Goal: Information Seeking & Learning: Understand process/instructions

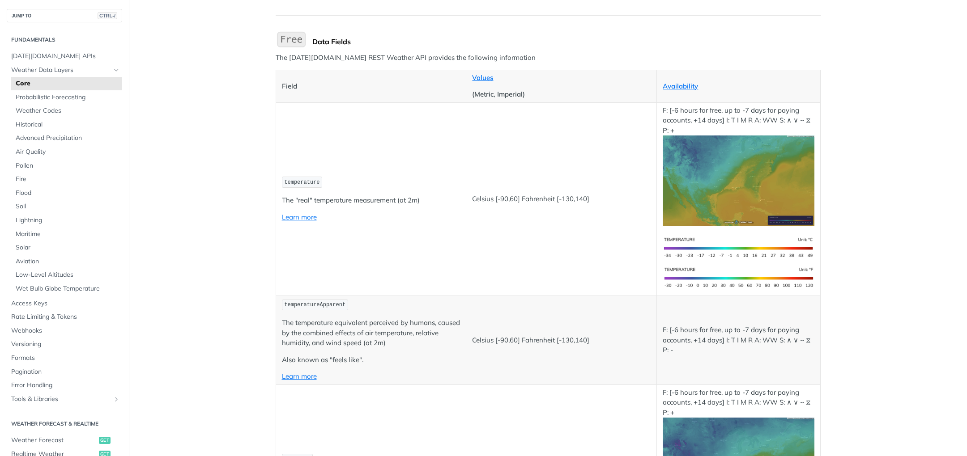
scroll to position [89, 0]
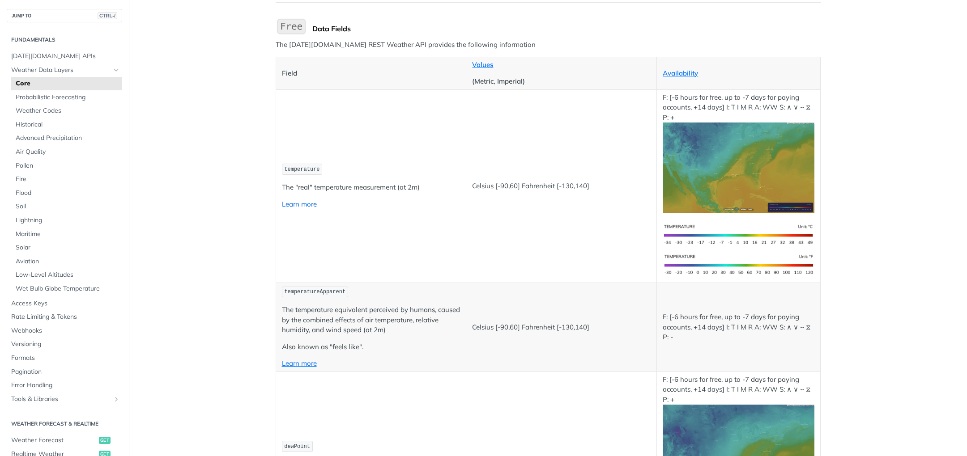
click at [296, 205] on link "Learn more" at bounding box center [299, 204] width 35 height 8
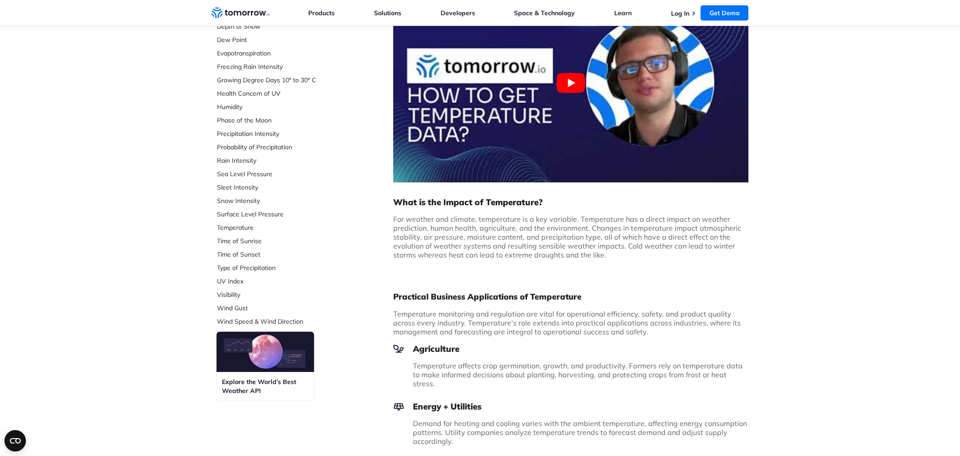
scroll to position [447, 0]
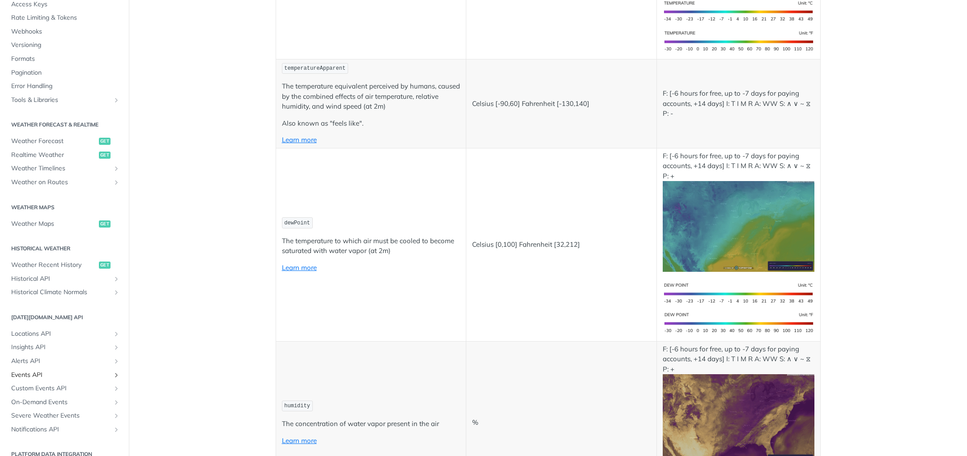
scroll to position [358, 0]
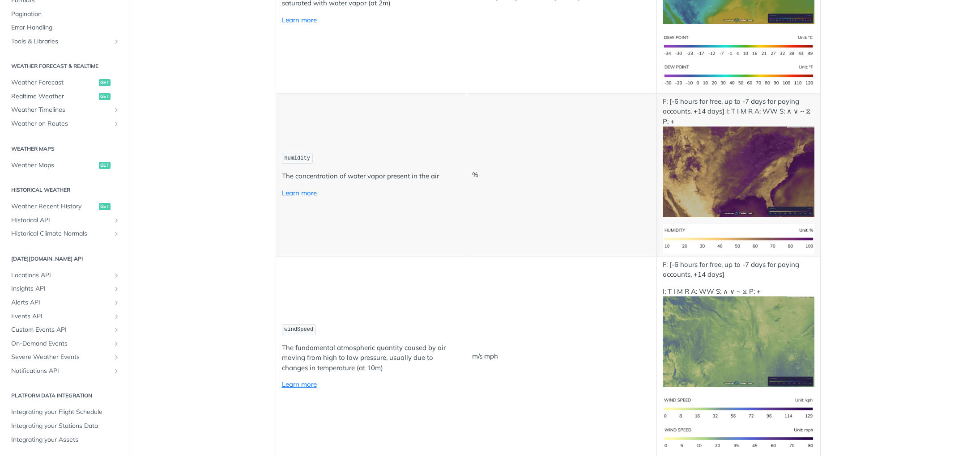
scroll to position [0, 0]
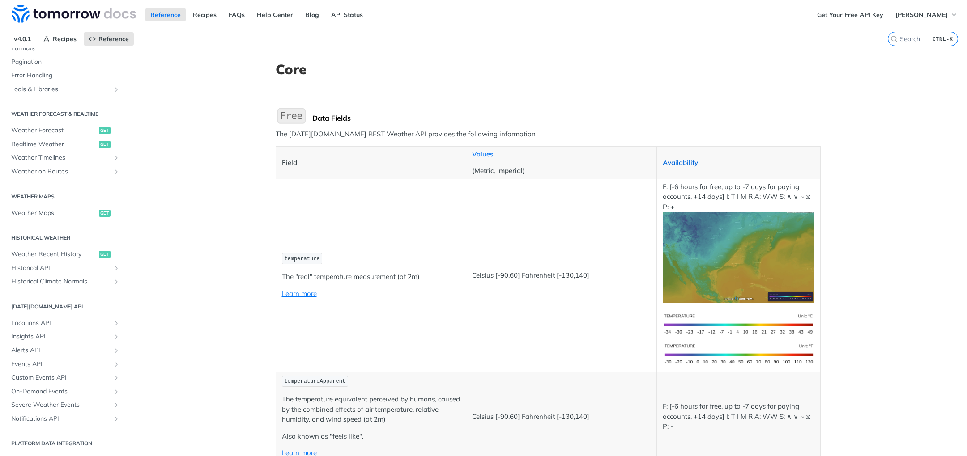
click at [684, 162] on link "Availability" at bounding box center [680, 162] width 35 height 8
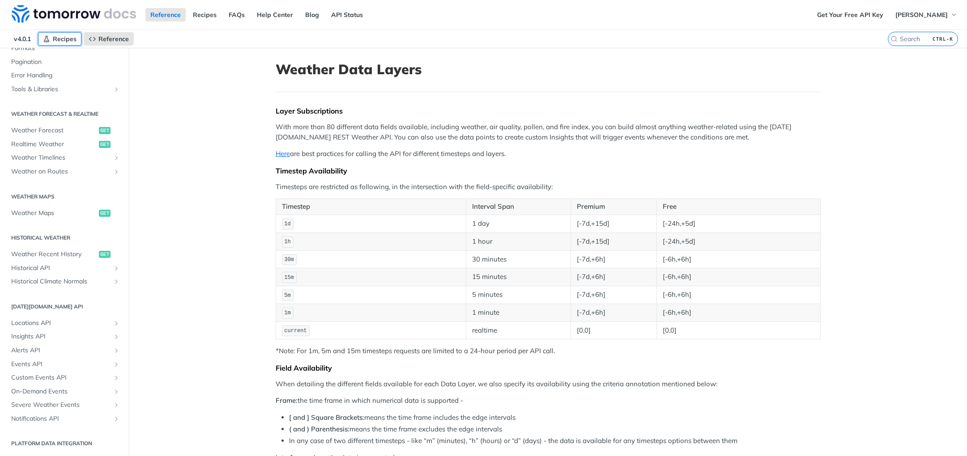
click at [57, 40] on span "Recipes" at bounding box center [65, 39] width 24 height 8
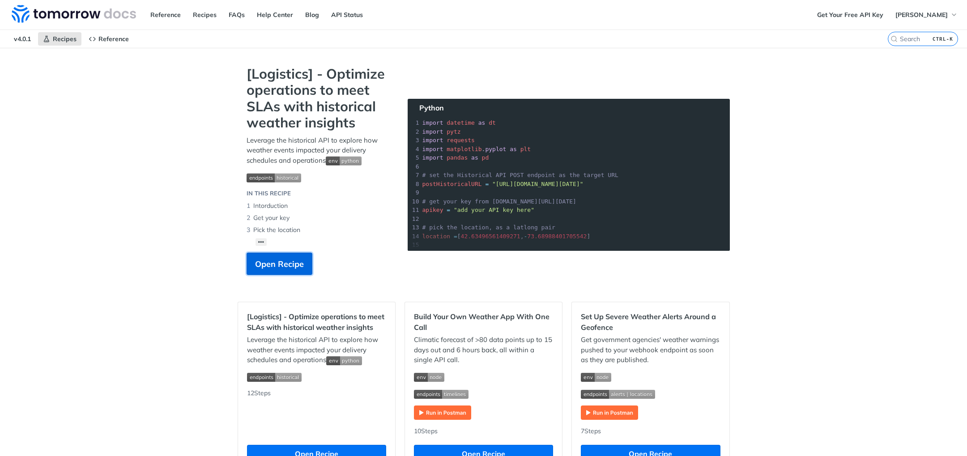
click at [280, 264] on span "Open Recipe" at bounding box center [279, 264] width 49 height 12
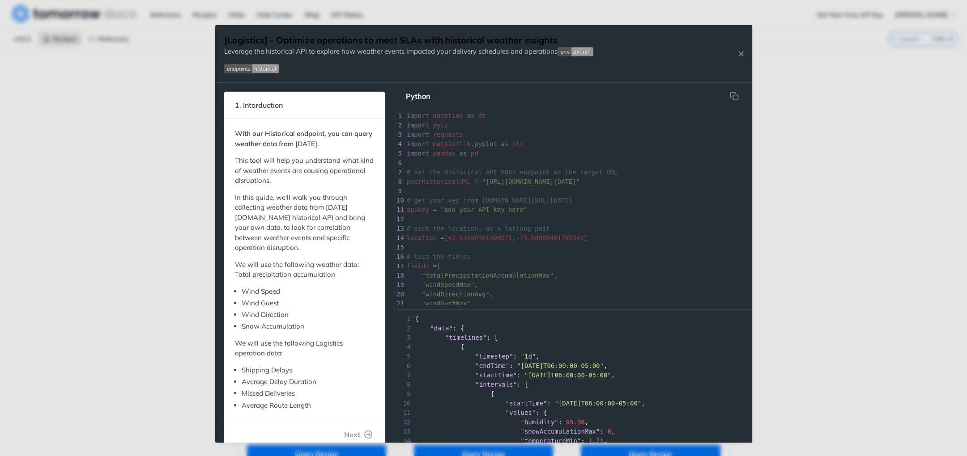
scroll to position [3, 0]
click at [667, 199] on pre "# get your key from [DOMAIN_NAME][URL][DATE]" at bounding box center [652, 200] width 494 height 9
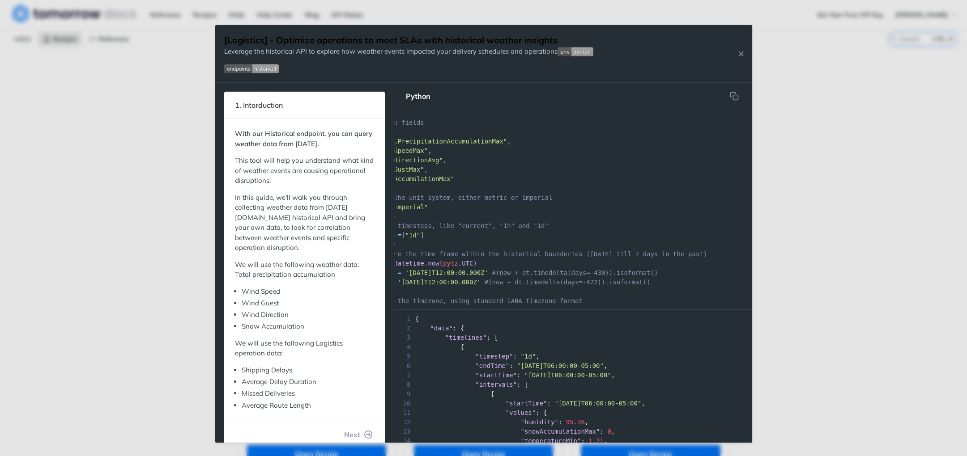
scroll to position [0, 0]
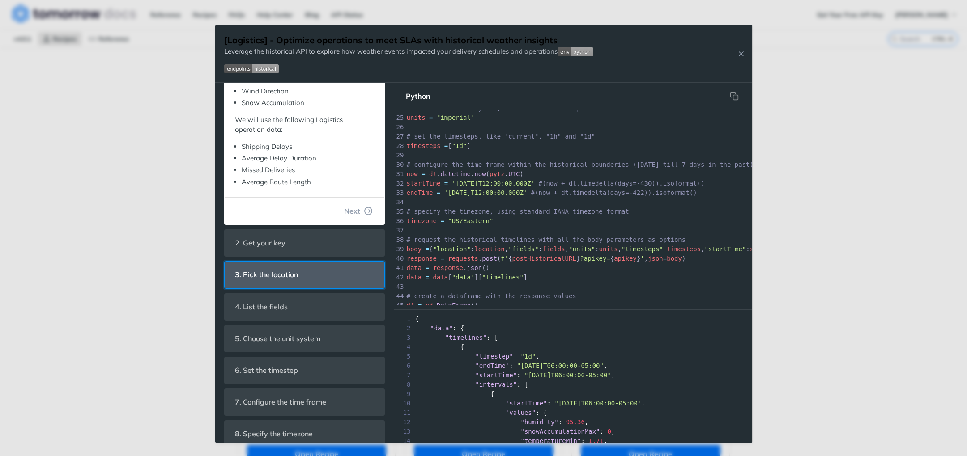
click at [276, 276] on span "3. Pick the location" at bounding box center [267, 274] width 76 height 17
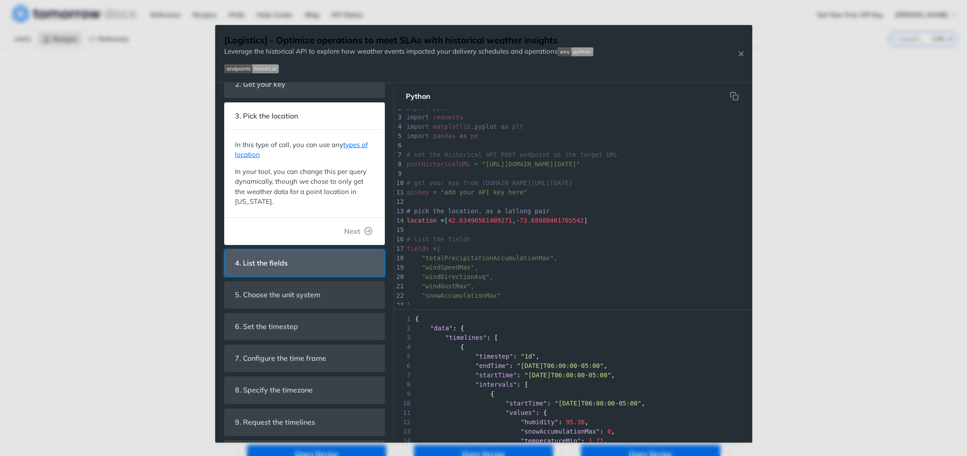
click at [284, 259] on span "4. List the fields" at bounding box center [261, 263] width 65 height 17
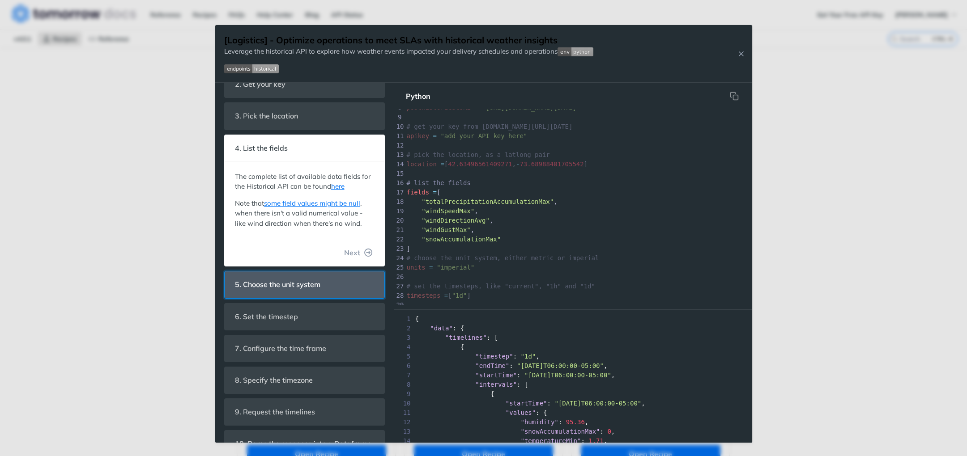
click at [284, 289] on span "5. Choose the unit system" at bounding box center [278, 284] width 98 height 17
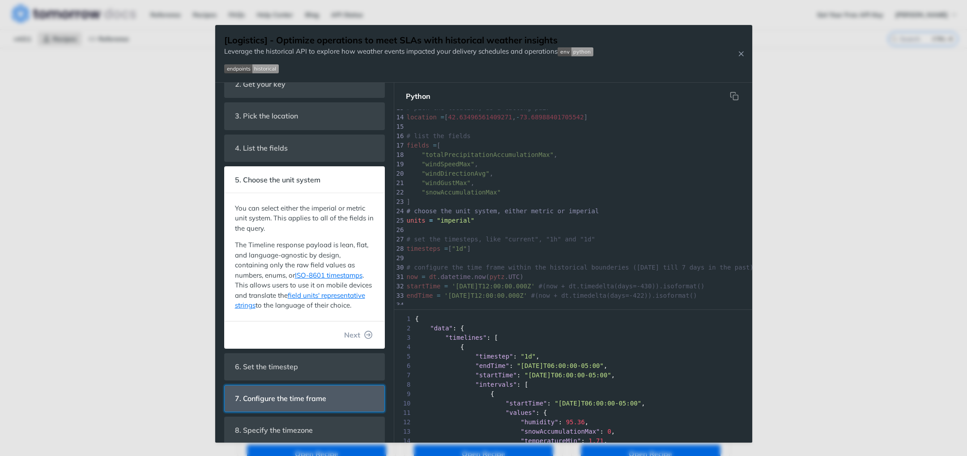
click at [285, 406] on span "7. Configure the time frame" at bounding box center [281, 398] width 104 height 17
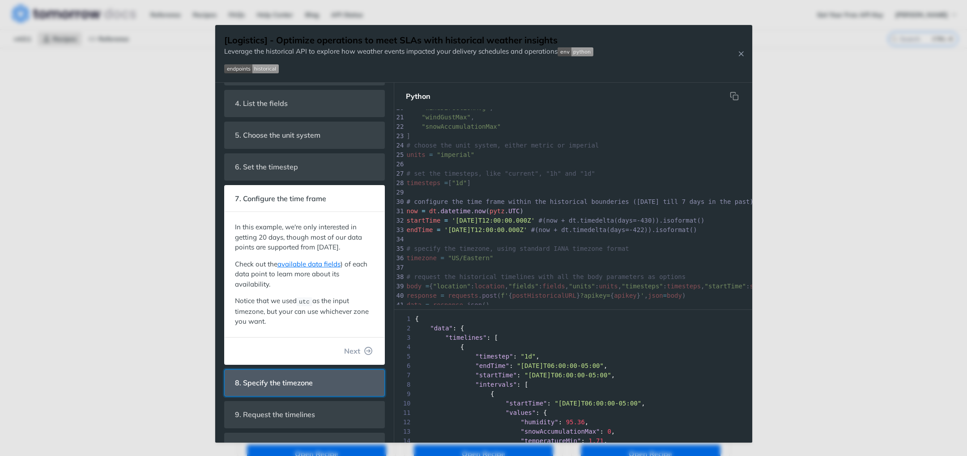
click at [287, 392] on span "8. Specify the timezone" at bounding box center [274, 382] width 90 height 17
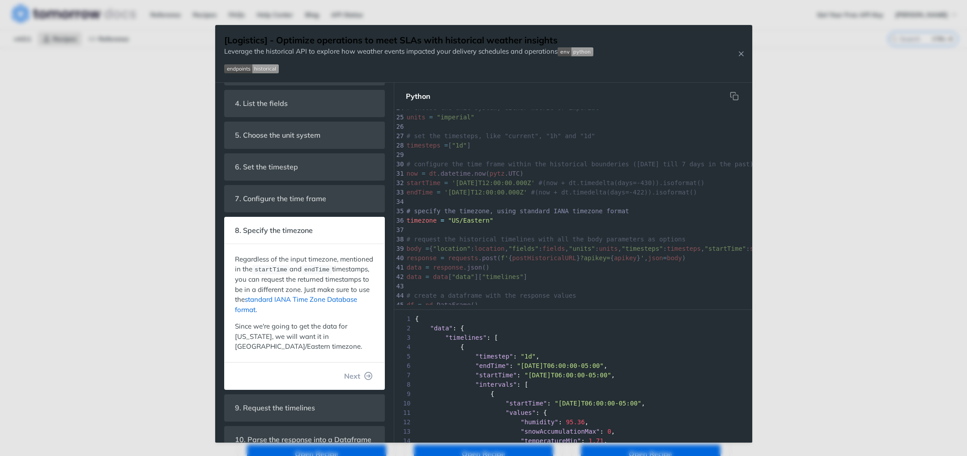
click at [348, 303] on link "standard IANA Time Zone Database format" at bounding box center [296, 304] width 122 height 19
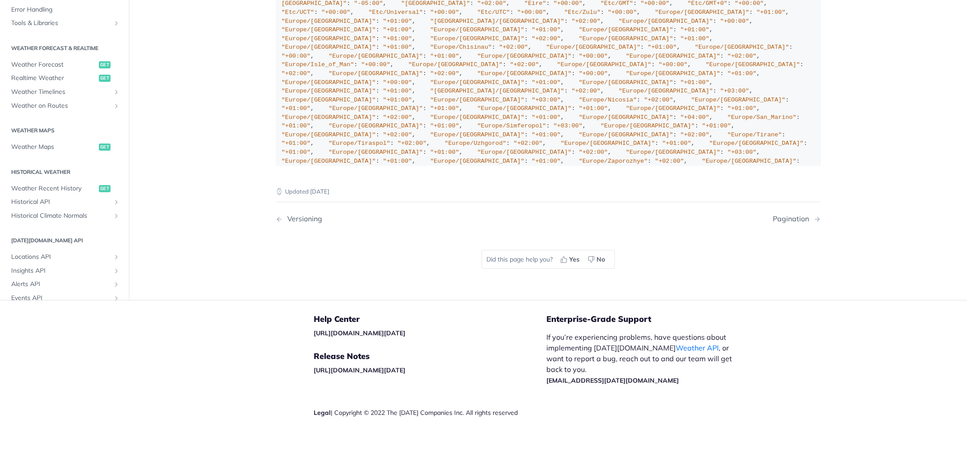
drag, startPoint x: 291, startPoint y: 251, endPoint x: 382, endPoint y: 247, distance: 91.8
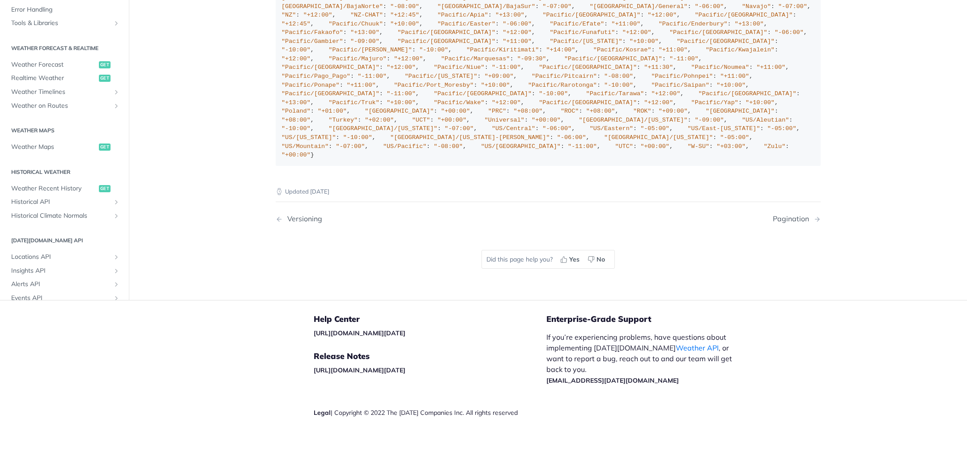
scroll to position [1163, 0]
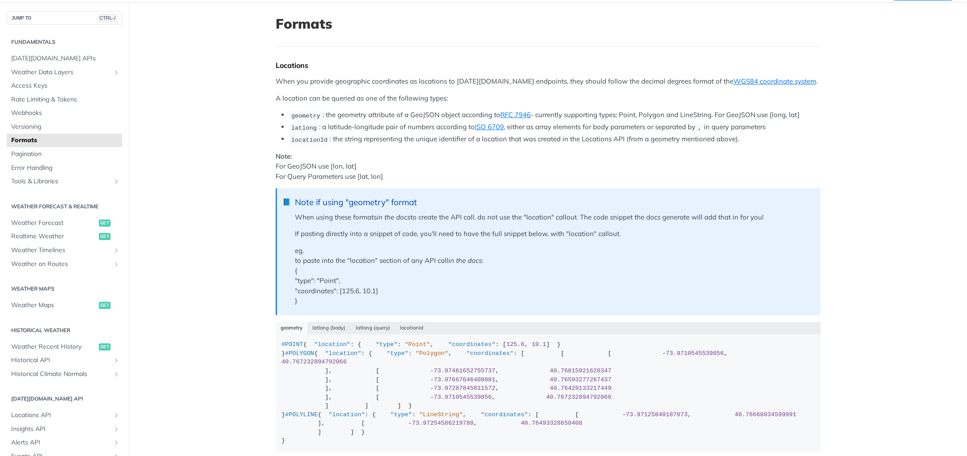
scroll to position [0, 0]
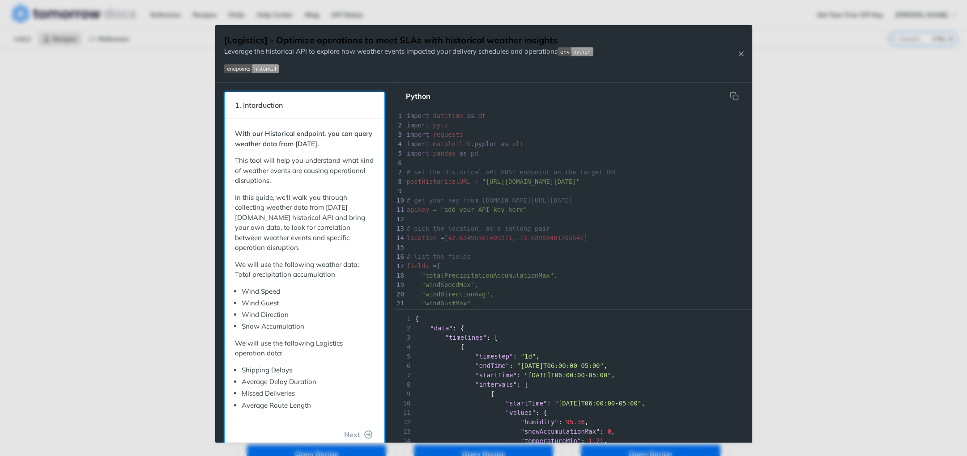
click at [237, 108] on span "1. Intorduction" at bounding box center [259, 105] width 60 height 17
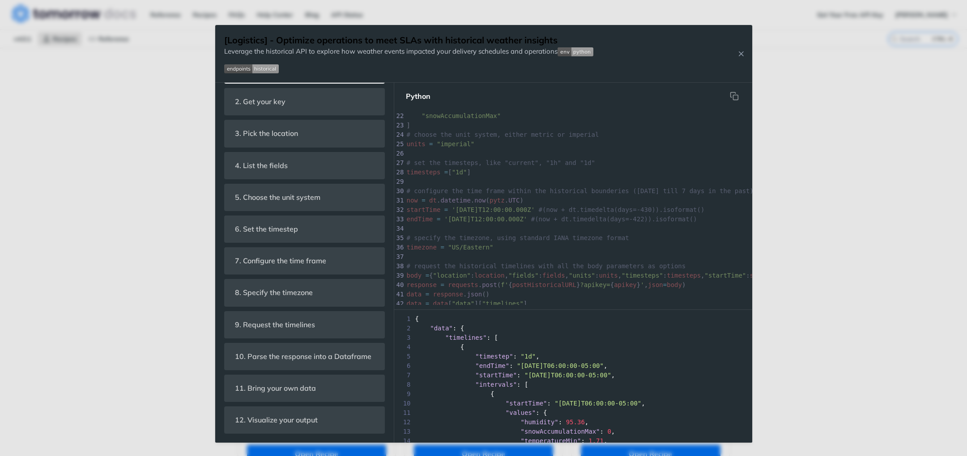
scroll to position [211, 0]
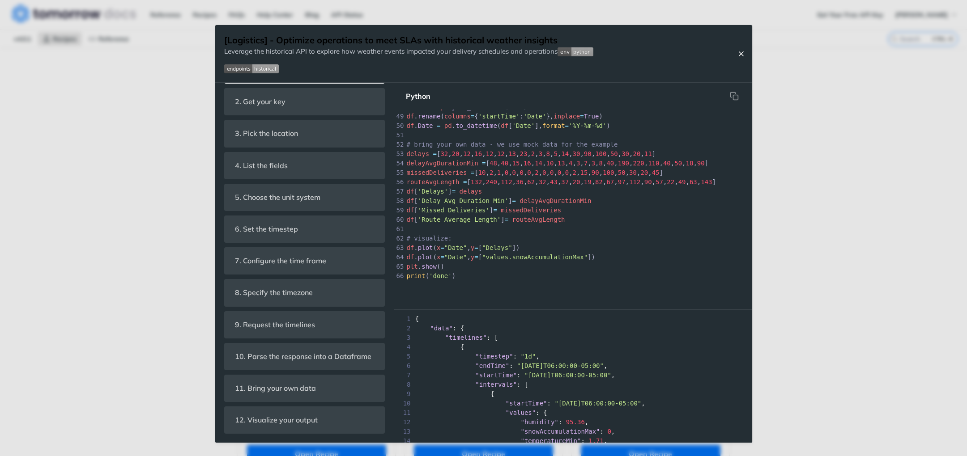
click at [743, 51] on icon "Close Recipe" at bounding box center [741, 54] width 8 height 8
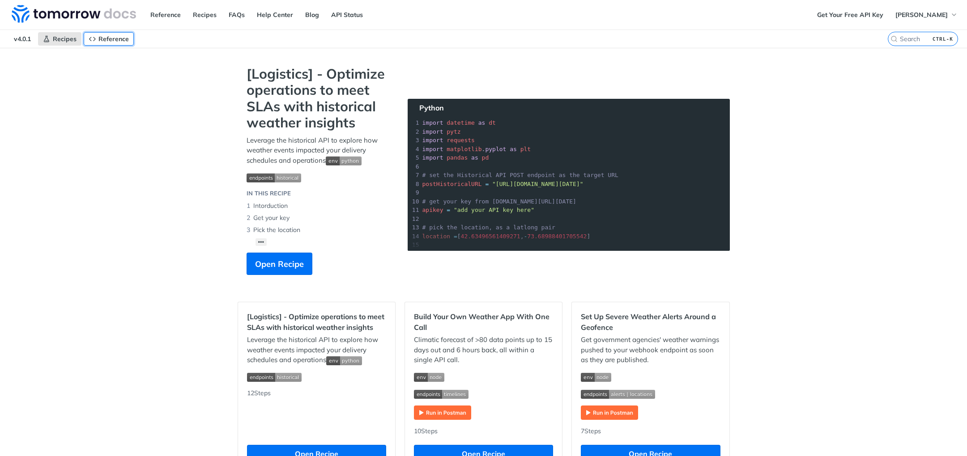
click at [103, 43] on link "Reference" at bounding box center [109, 38] width 50 height 13
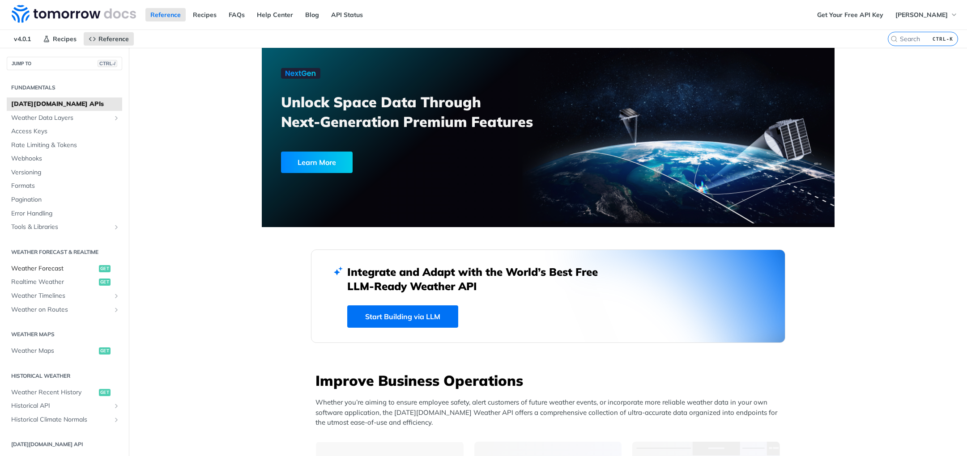
click at [52, 266] on span "Weather Forecast" at bounding box center [53, 268] width 85 height 9
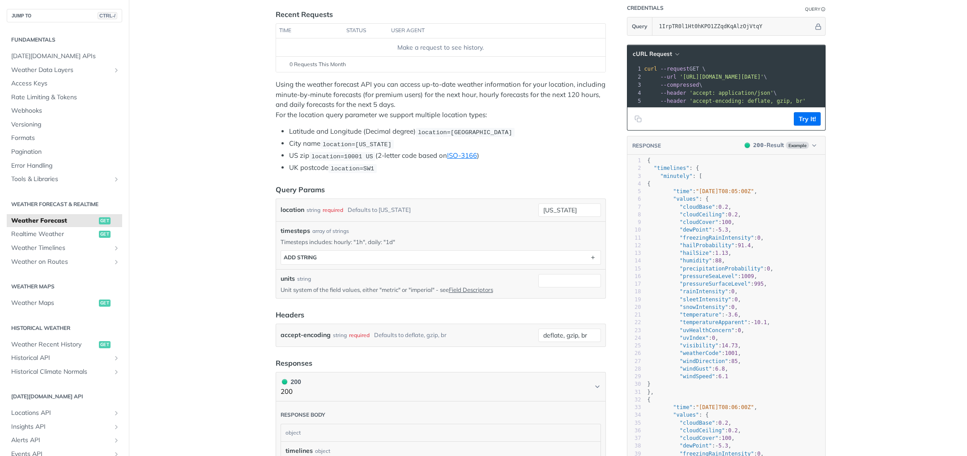
scroll to position [134, 0]
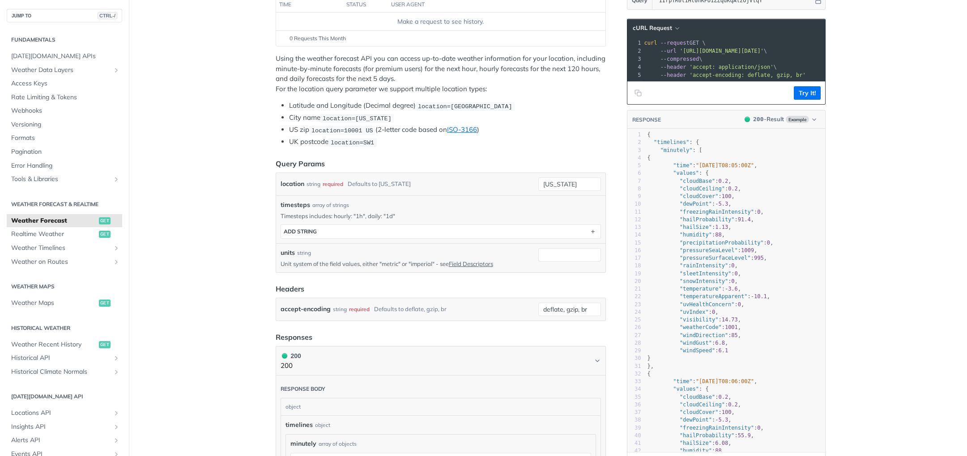
click at [570, 42] on div "0 Requests This Month" at bounding box center [440, 38] width 320 height 8
click at [810, 98] on button "Try It!" at bounding box center [807, 92] width 27 height 13
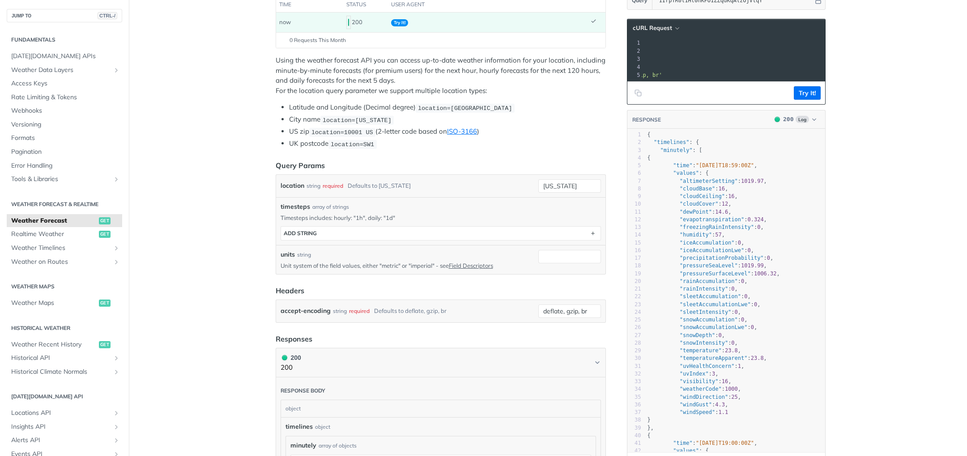
scroll to position [0, 143]
click at [674, 27] on icon "button" at bounding box center [677, 28] width 7 height 7
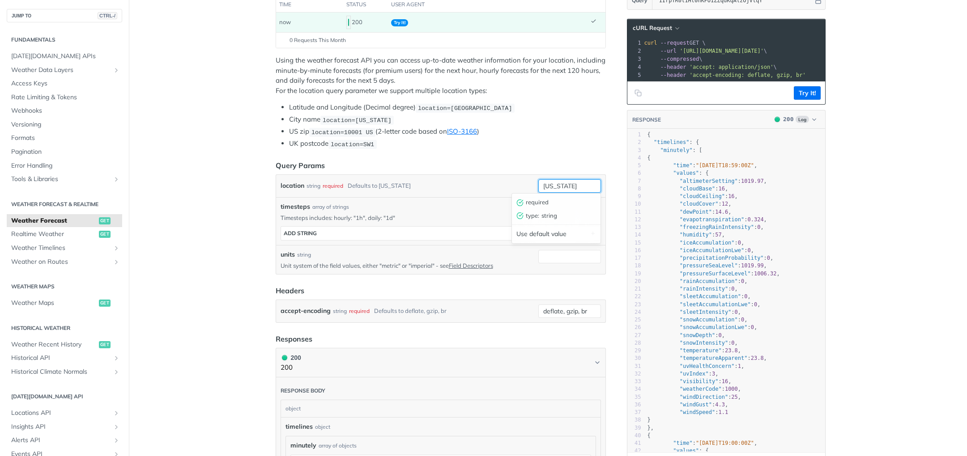
click at [580, 183] on input "new york" at bounding box center [569, 185] width 63 height 13
drag, startPoint x: 580, startPoint y: 183, endPoint x: 496, endPoint y: 178, distance: 83.8
click at [494, 179] on div "location string required Defaults to new york new york required type : string U…" at bounding box center [440, 185] width 320 height 13
type input "denver"
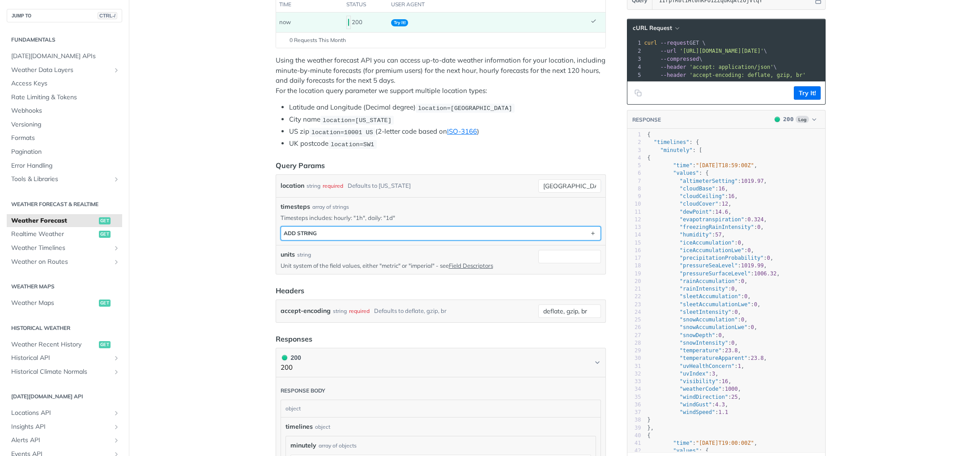
click at [380, 236] on button "ADD string" at bounding box center [440, 233] width 319 height 13
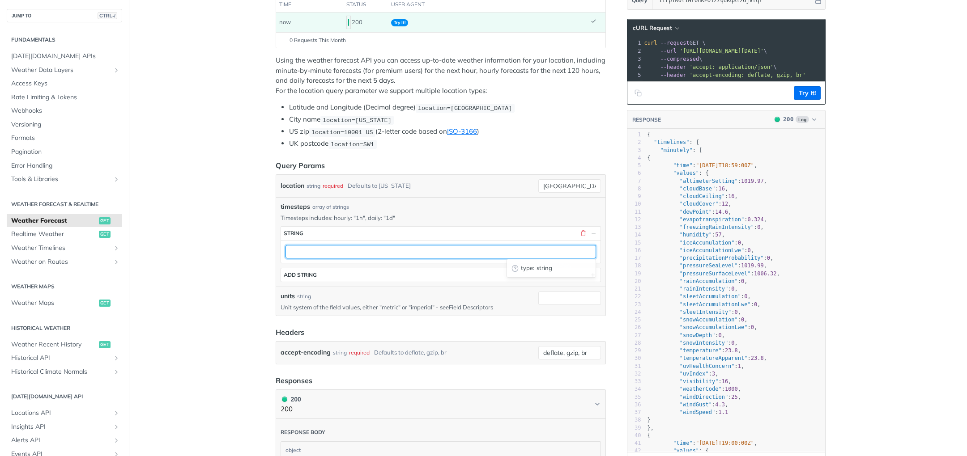
click at [370, 253] on input "text" at bounding box center [440, 251] width 310 height 13
type input "1h"
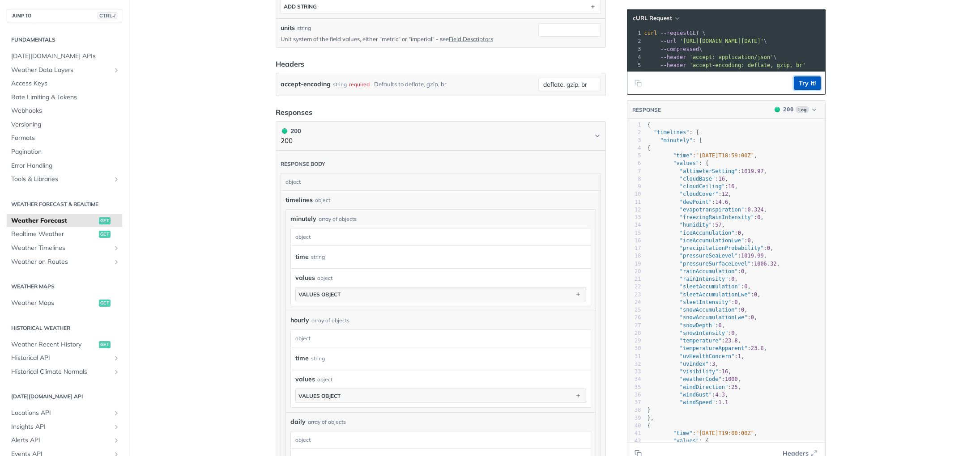
click at [807, 90] on button "Try It!" at bounding box center [807, 82] width 27 height 13
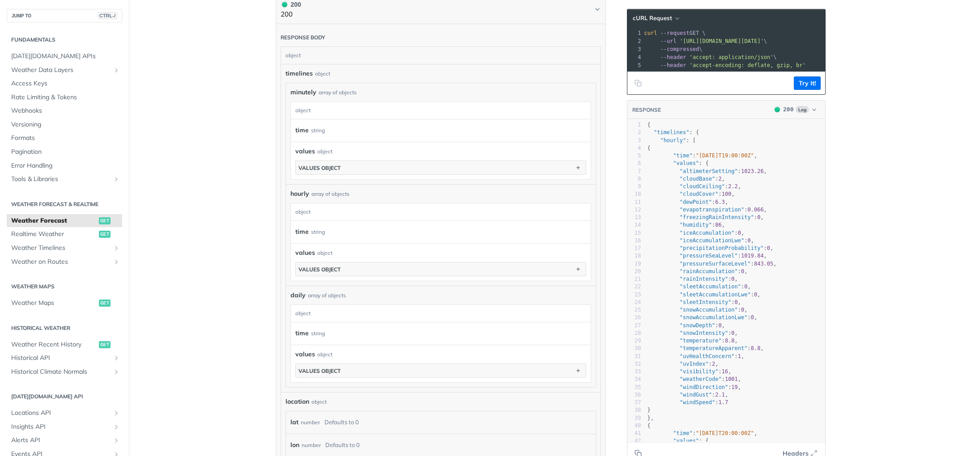
scroll to position [537, 0]
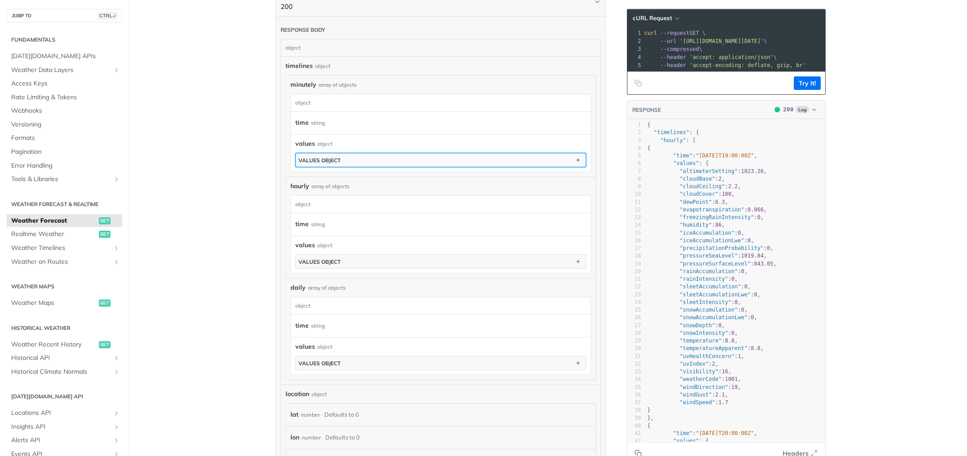
click at [471, 159] on button "values object" at bounding box center [441, 159] width 290 height 13
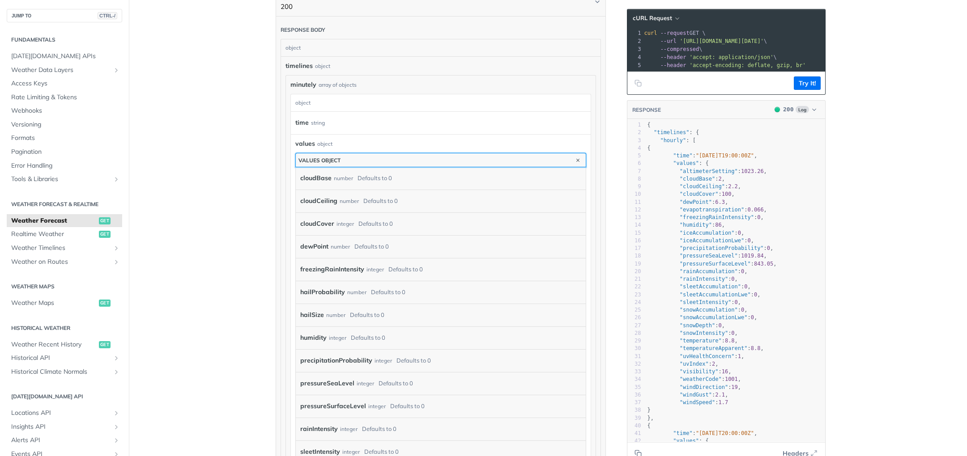
click at [471, 159] on button "values object" at bounding box center [441, 159] width 290 height 13
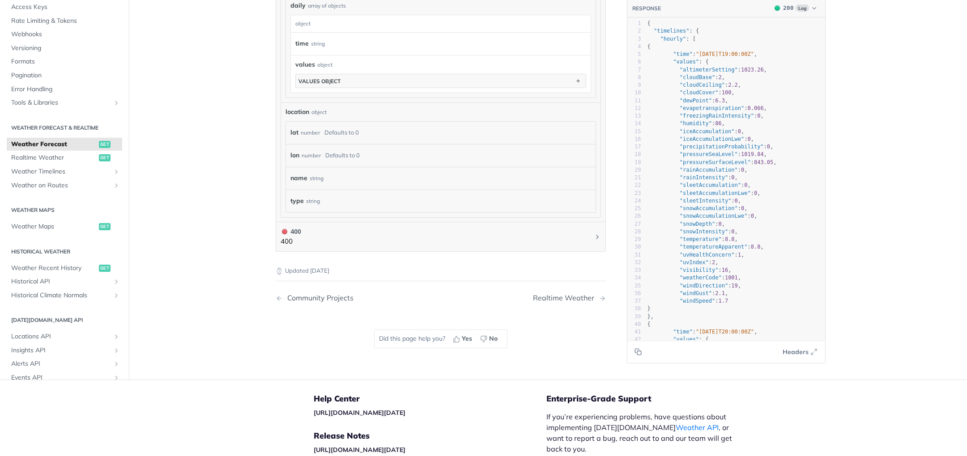
scroll to position [805, 0]
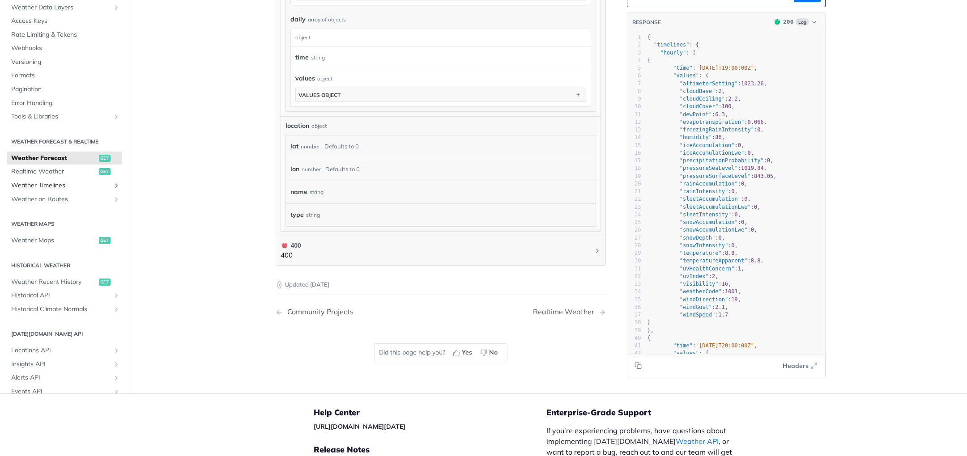
click at [104, 185] on link "Weather Timelines" at bounding box center [64, 185] width 115 height 13
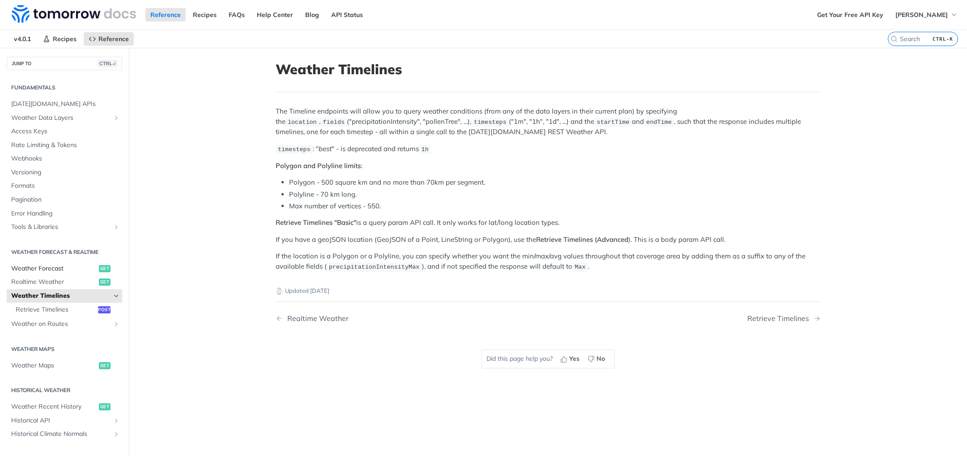
click at [49, 269] on span "Weather Forecast" at bounding box center [53, 268] width 85 height 9
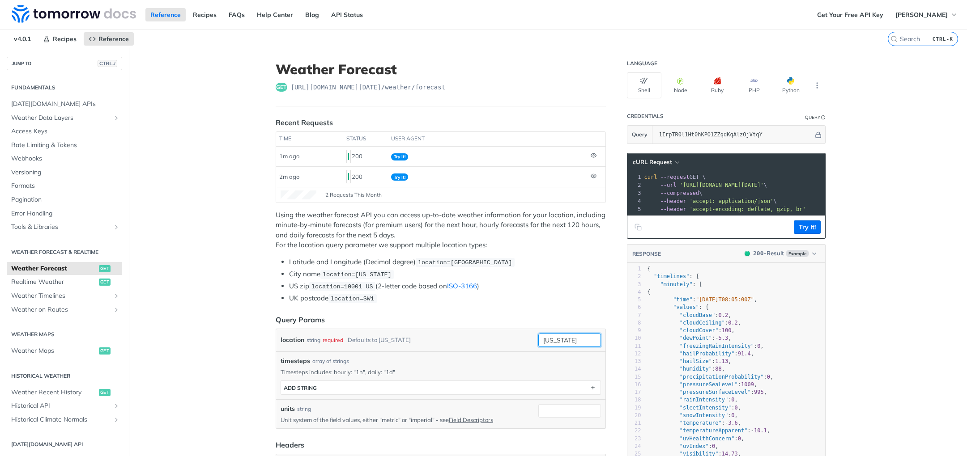
drag, startPoint x: 576, startPoint y: 341, endPoint x: 484, endPoint y: 342, distance: 91.7
click at [484, 342] on div "location string required Defaults to new york new york required type : string U…" at bounding box center [440, 340] width 320 height 13
type input "denver"
click at [437, 387] on button "ADD string" at bounding box center [440, 387] width 319 height 13
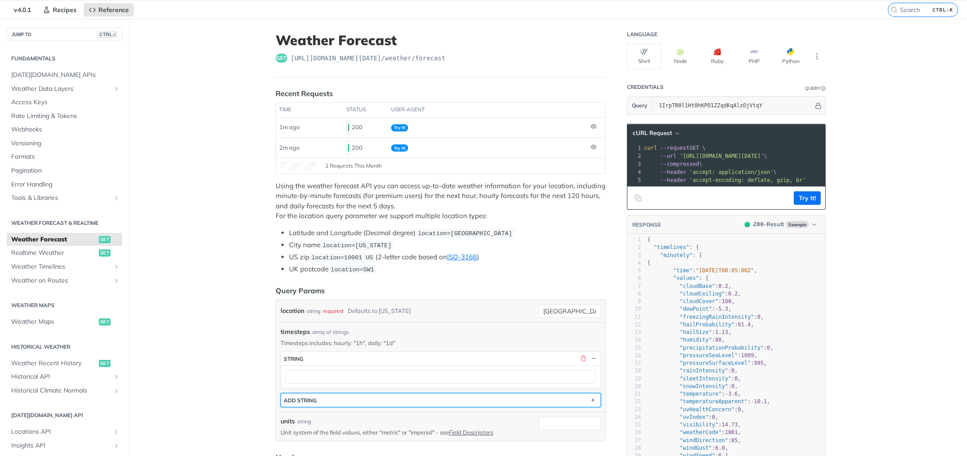
scroll to position [45, 0]
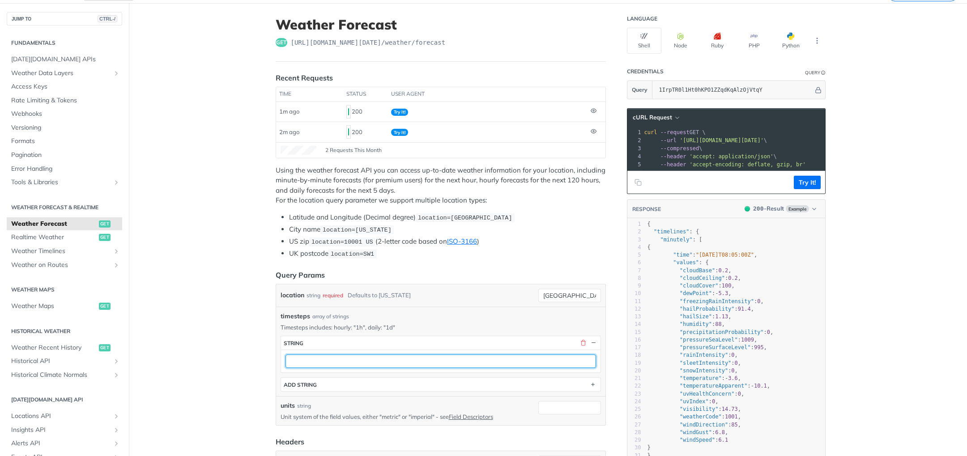
click at [435, 363] on input "text" at bounding box center [440, 361] width 310 height 13
type input "1h"
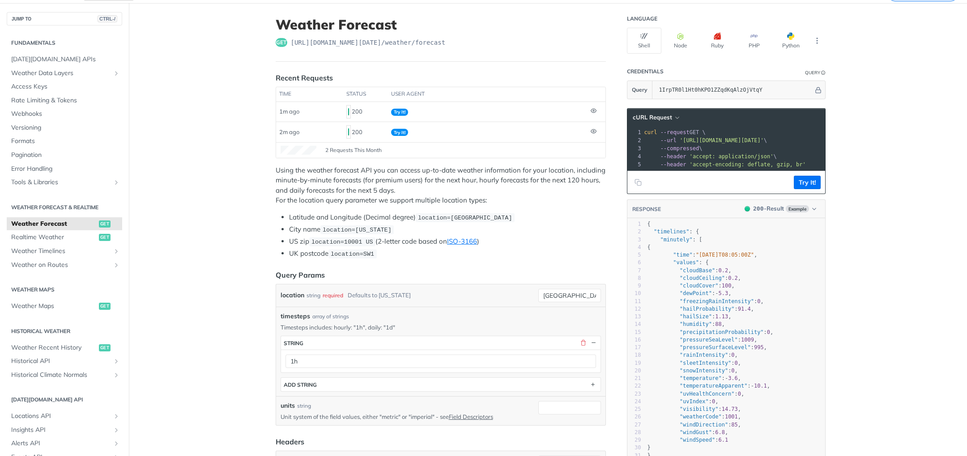
click at [591, 112] on icon at bounding box center [594, 111] width 6 height 6
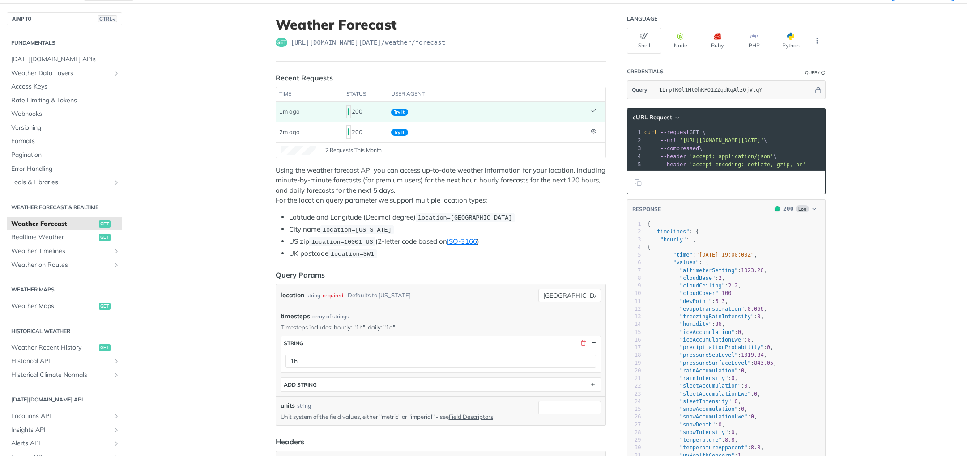
click at [591, 112] on icon at bounding box center [594, 111] width 6 height 6
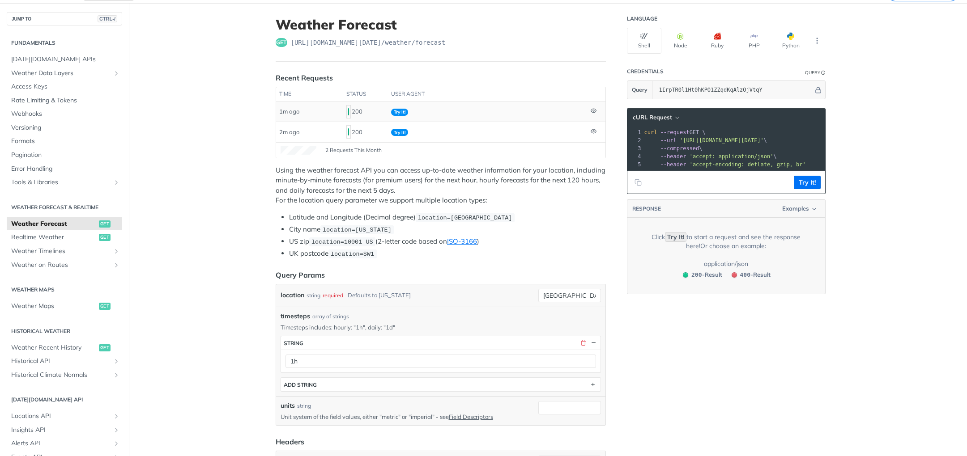
click at [591, 112] on icon at bounding box center [594, 111] width 6 height 6
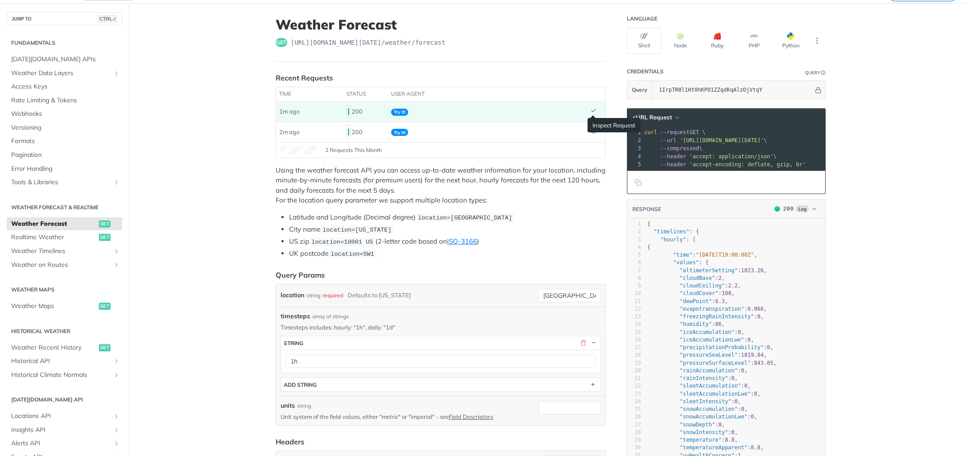
click at [591, 112] on icon at bounding box center [594, 111] width 6 height 6
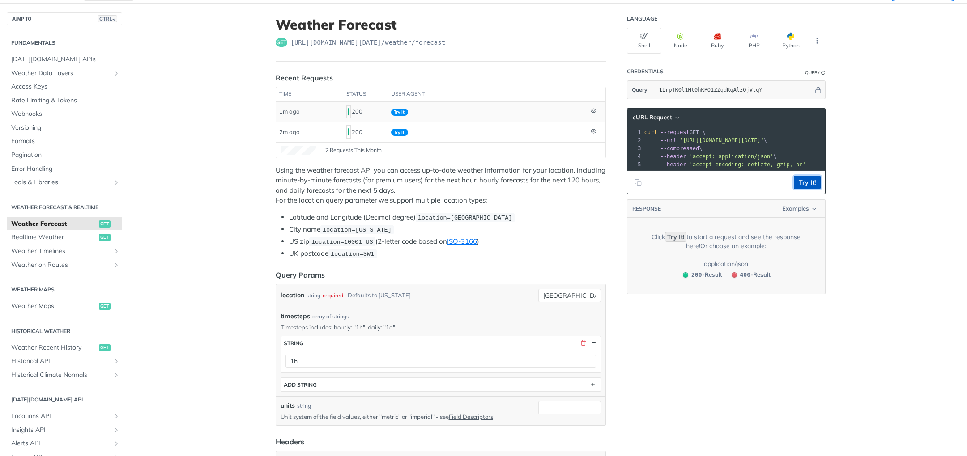
click at [805, 189] on button "Try It!" at bounding box center [807, 182] width 27 height 13
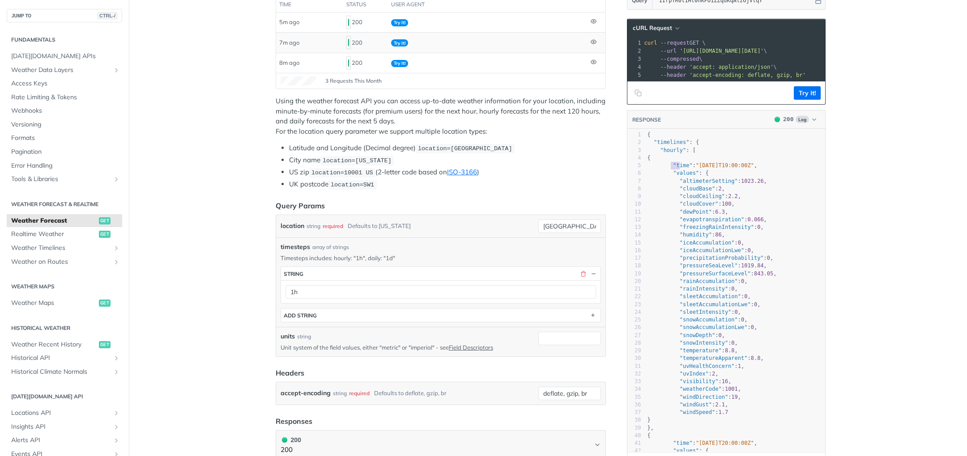
type textarea ""time": "20"
type textarea ""time": "2025-10-06T19:00:00Z"
drag, startPoint x: 668, startPoint y: 172, endPoint x: 753, endPoint y: 171, distance: 85.0
click at [753, 169] on span ""time" : "2025-10-06T19:00:00Z" ," at bounding box center [702, 165] width 110 height 6
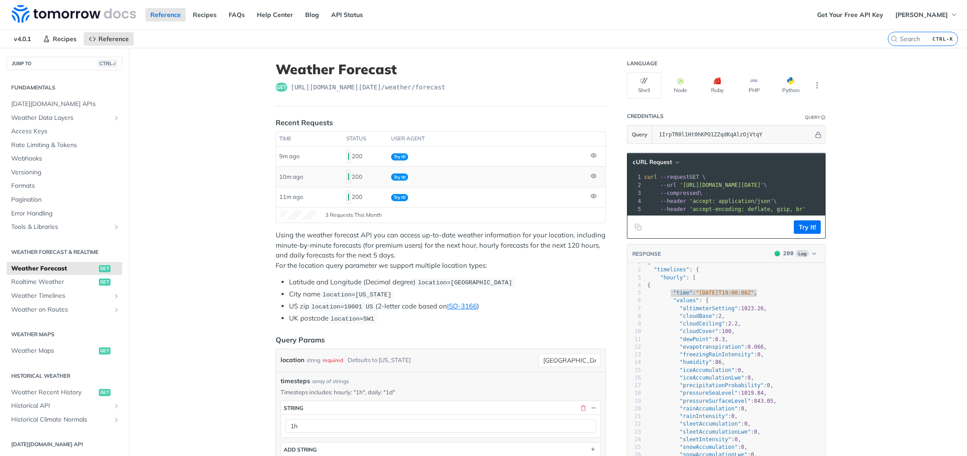
scroll to position [0, 0]
click at [711, 303] on span ""2025-10-06T19:00:00Z"" at bounding box center [725, 300] width 58 height 6
type textarea "2025-10-06T19:00:00"
drag, startPoint x: 695, startPoint y: 307, endPoint x: 751, endPoint y: 306, distance: 55.9
click at [751, 303] on span ""2025-10-06T19:00:00Z"" at bounding box center [725, 300] width 58 height 6
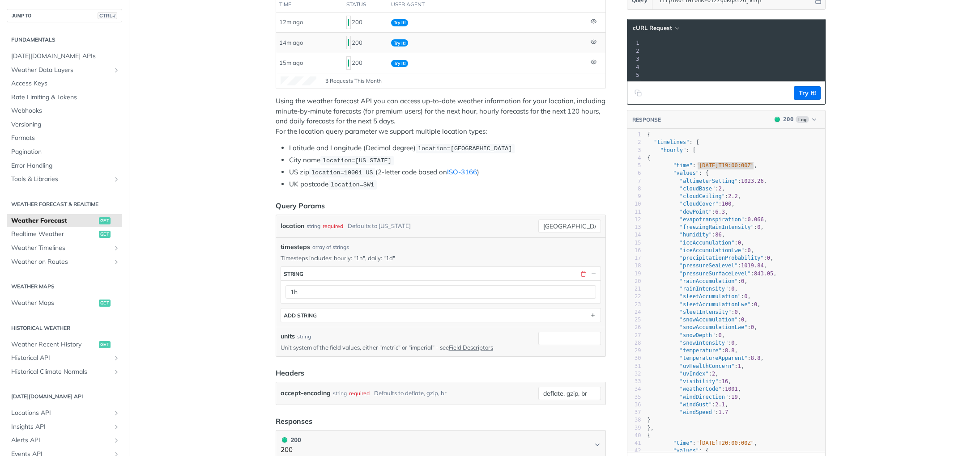
scroll to position [0, 162]
click at [714, 153] on pre ""hourly" : [" at bounding box center [735, 151] width 179 height 8
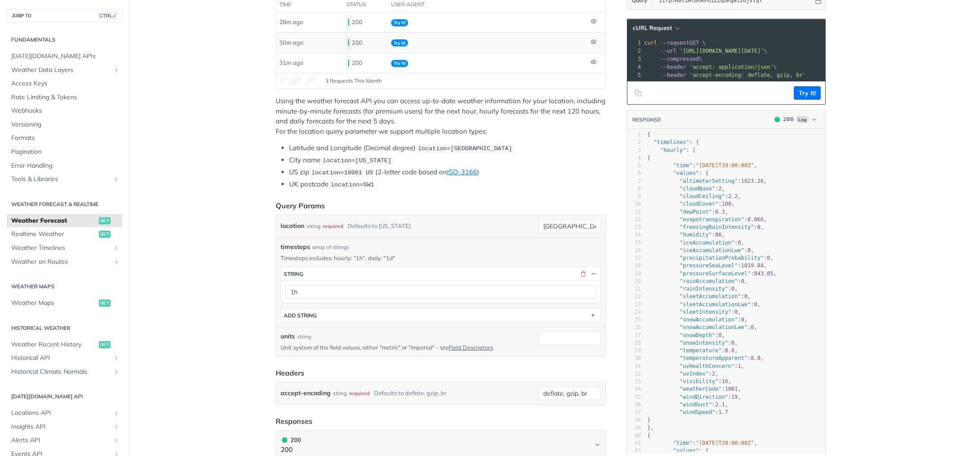
click at [748, 72] on span "'accept-encoding: deflate, gzip, br'" at bounding box center [747, 75] width 116 height 6
click at [765, 57] on pre "--compressed \" at bounding box center [831, 59] width 378 height 8
click at [764, 49] on span "'https://api.tomorrow.io/v4/weather/forecast?location=denver&timesteps=1h&apike…" at bounding box center [722, 51] width 84 height 6
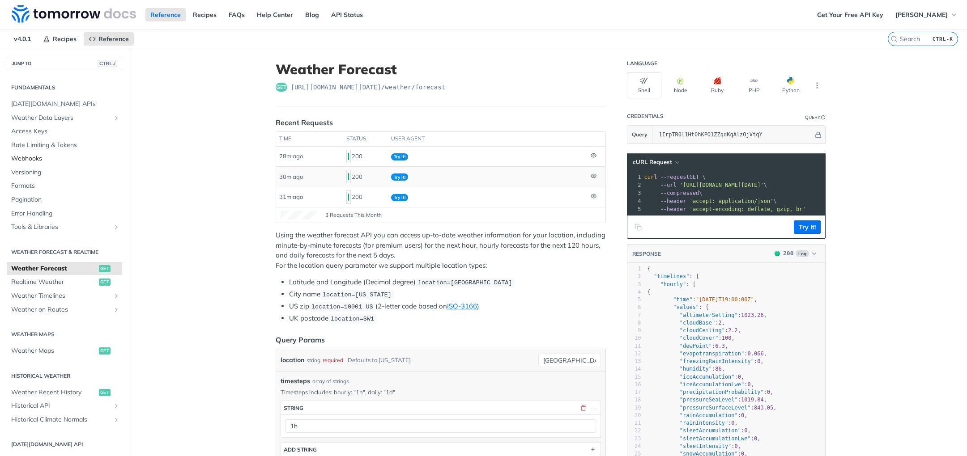
click at [38, 158] on span "Webhooks" at bounding box center [65, 158] width 109 height 9
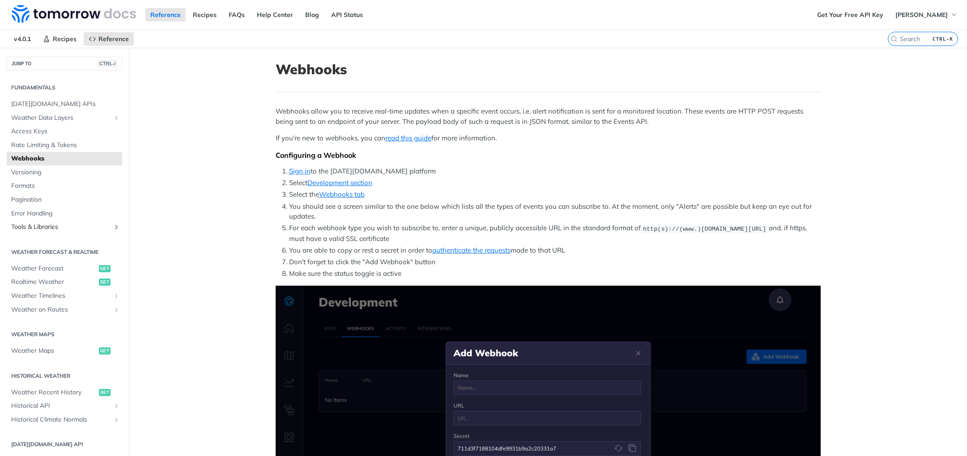
click at [63, 226] on span "Tools & Libraries" at bounding box center [60, 227] width 99 height 9
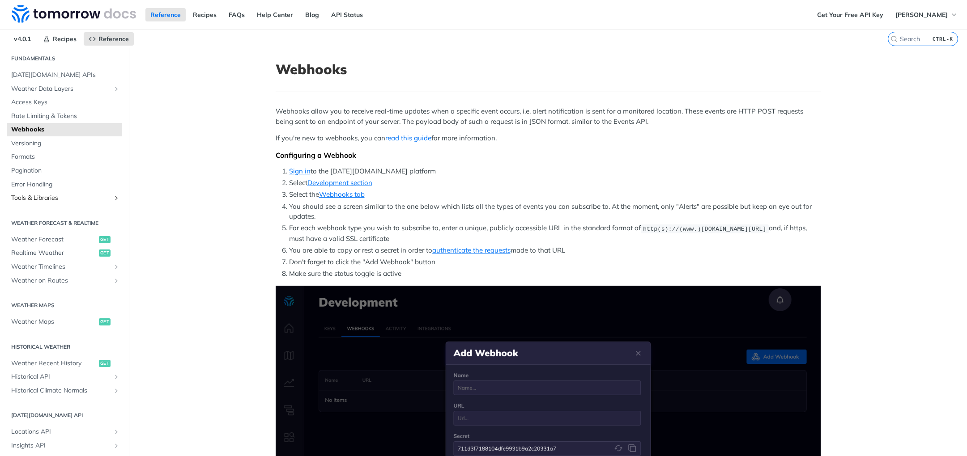
scroll to position [45, 0]
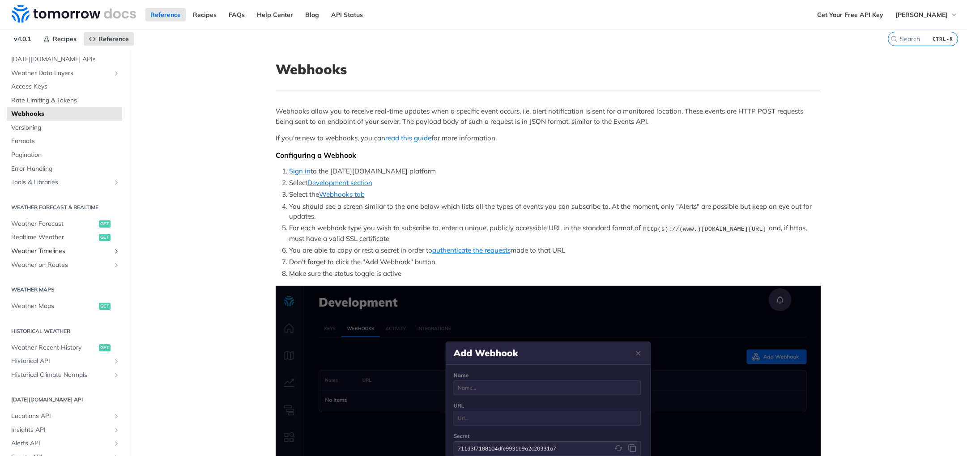
click at [58, 255] on span "Weather Timelines" at bounding box center [60, 251] width 99 height 9
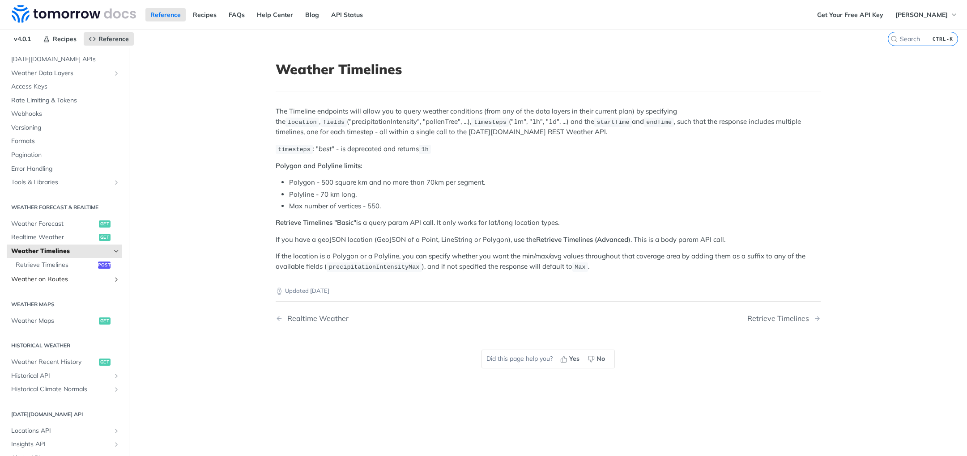
click at [61, 282] on span "Weather on Routes" at bounding box center [60, 279] width 99 height 9
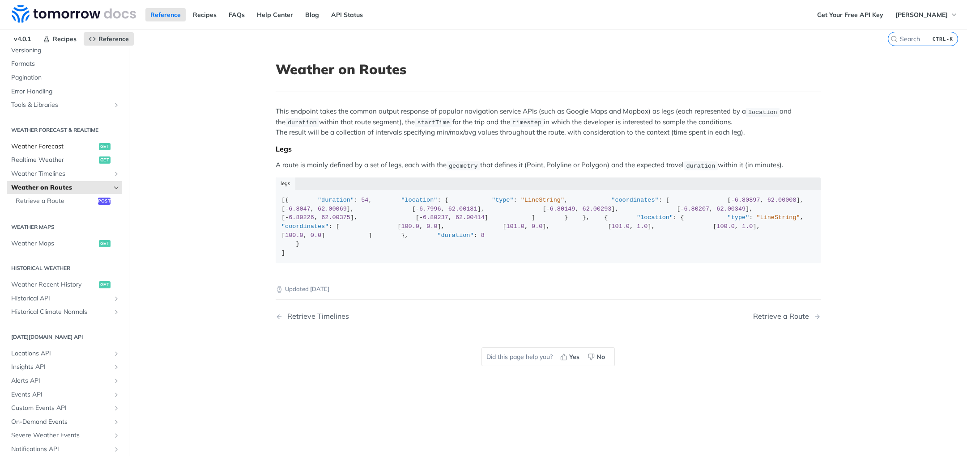
scroll to position [108, 0]
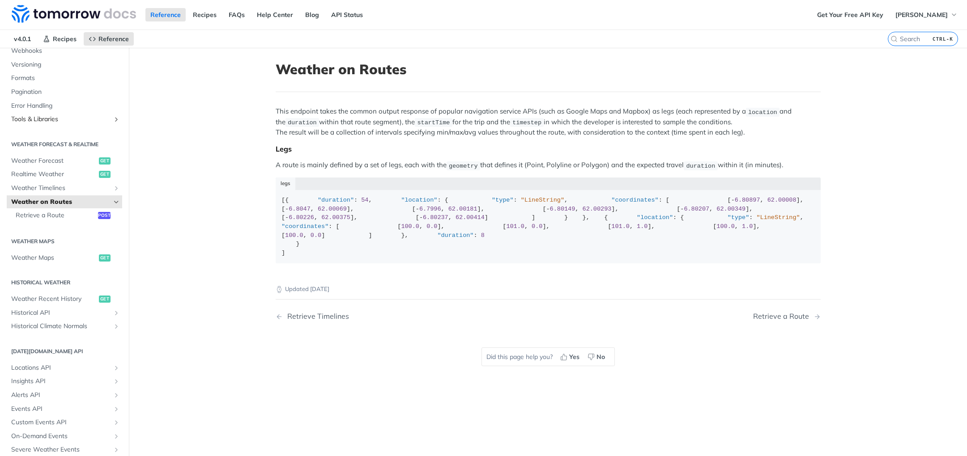
click at [51, 115] on span "Tools & Libraries" at bounding box center [60, 119] width 99 height 9
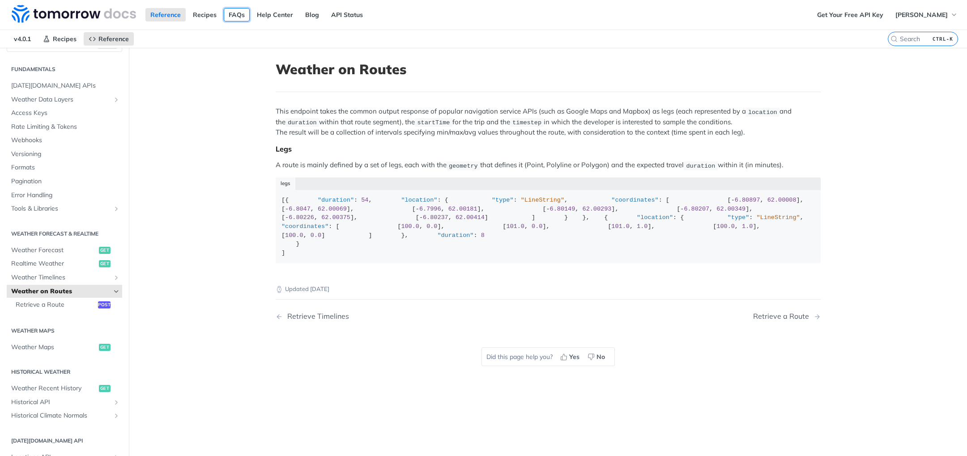
click at [240, 15] on link "FAQs" at bounding box center [237, 14] width 26 height 13
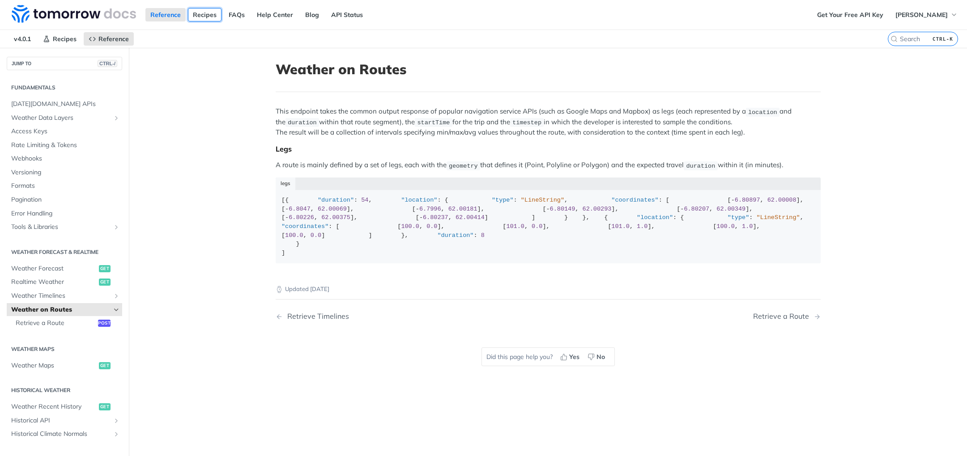
click at [202, 18] on link "Recipes" at bounding box center [205, 14] width 34 height 13
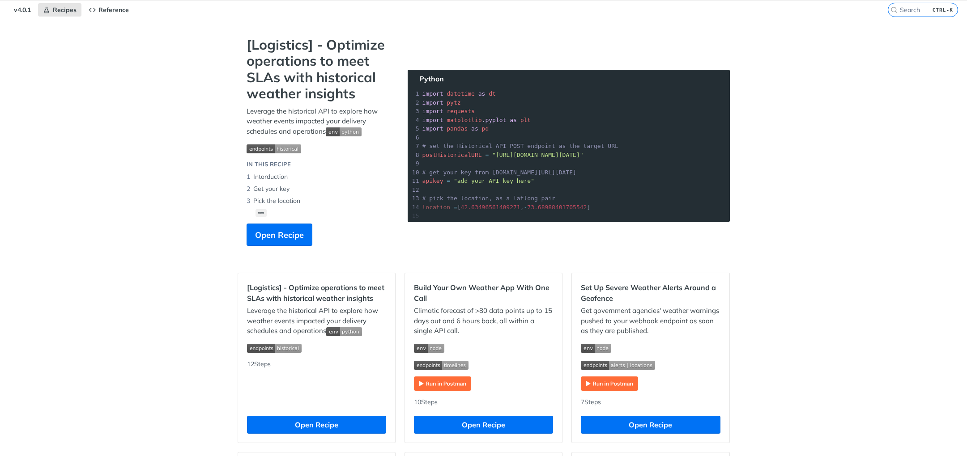
scroll to position [45, 0]
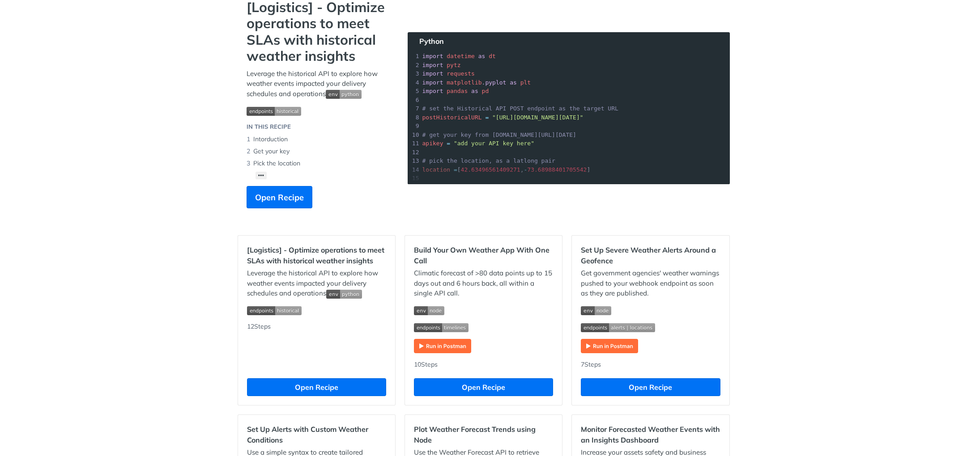
scroll to position [0, 0]
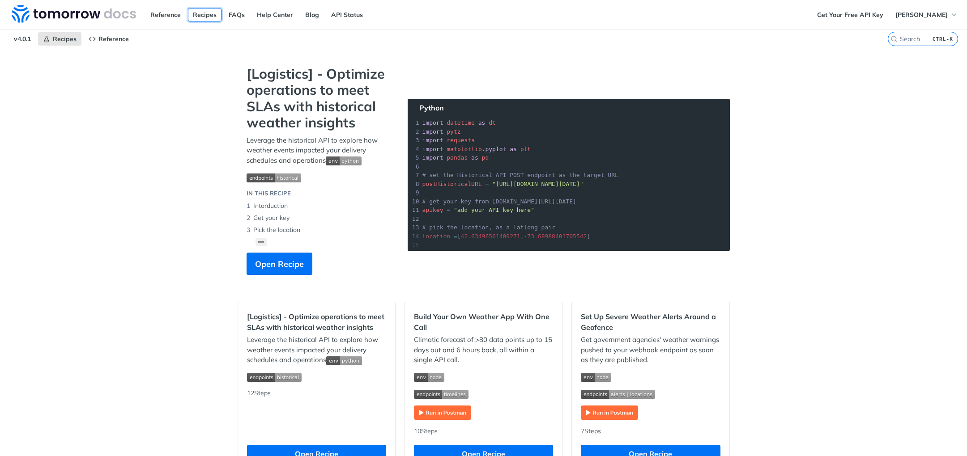
click at [191, 16] on link "Recipes" at bounding box center [205, 14] width 34 height 13
click at [61, 42] on span "Recipes" at bounding box center [65, 39] width 24 height 8
click at [25, 41] on span "v4.0.1" at bounding box center [22, 38] width 27 height 13
click at [103, 44] on link "Reference" at bounding box center [109, 38] width 50 height 13
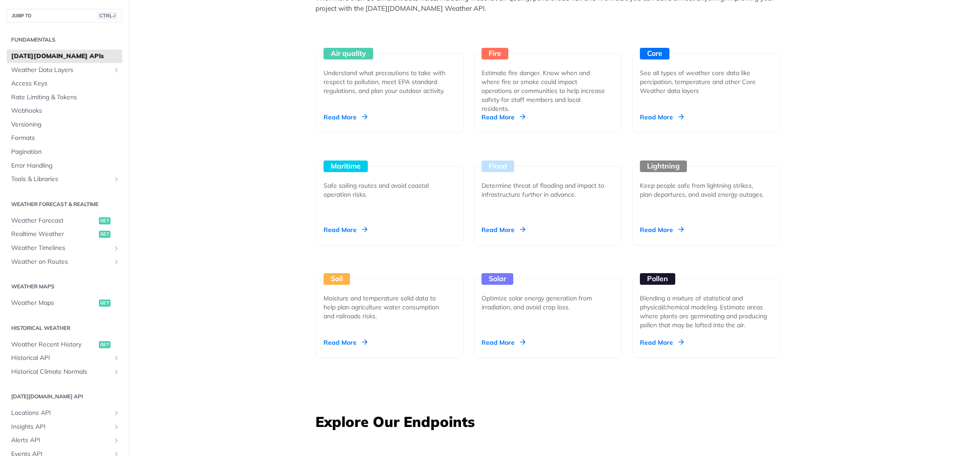
scroll to position [850, 0]
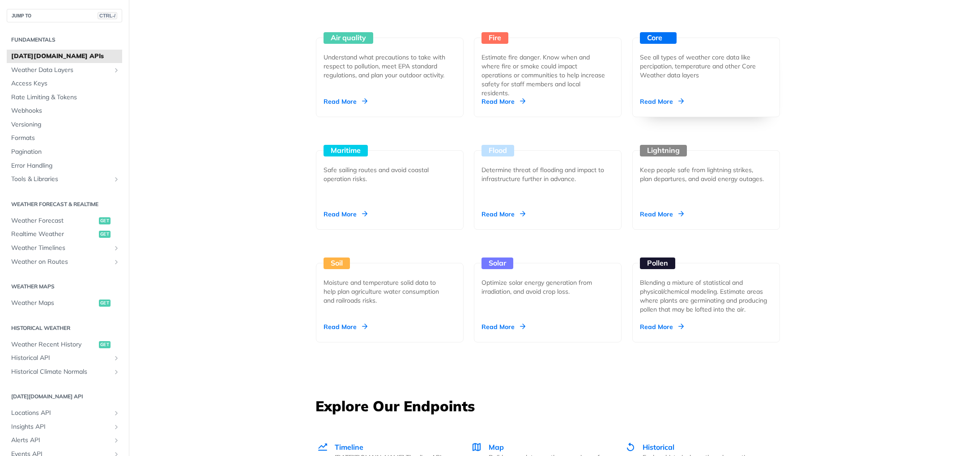
click at [648, 37] on div "Core" at bounding box center [658, 38] width 37 height 12
click at [232, 153] on main "JUMP TO CTRL-/ Fundamentals Tomorrow.io APIs Weather Data Layers Core Probabili…" at bounding box center [483, 367] width 967 height 2339
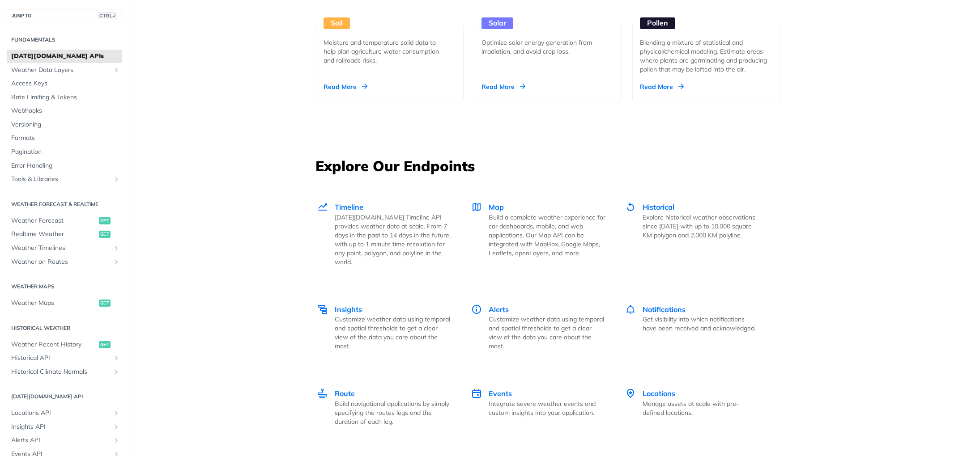
scroll to position [1118, 0]
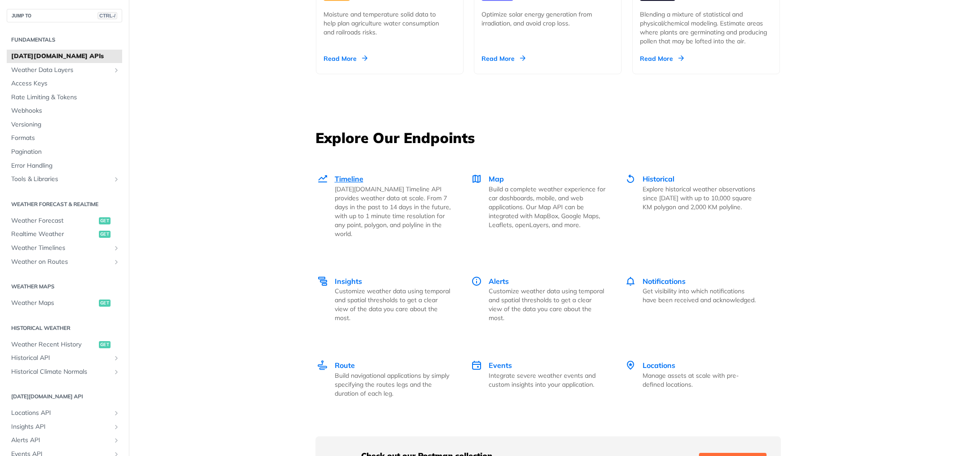
click at [338, 176] on span "Timeline" at bounding box center [349, 178] width 29 height 9
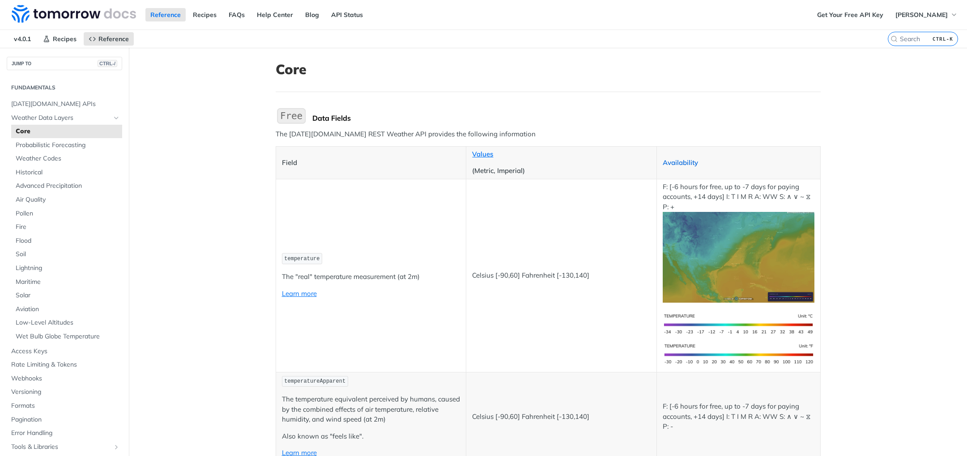
click at [684, 164] on link "Availability" at bounding box center [680, 162] width 35 height 8
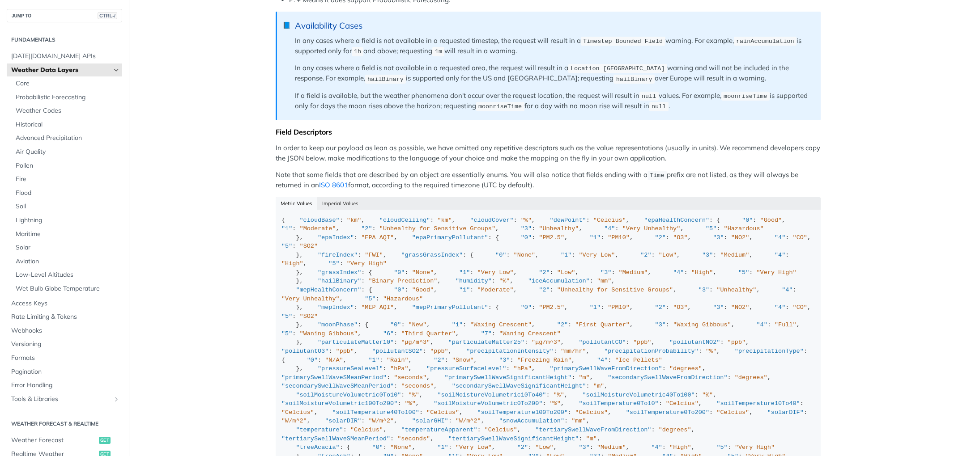
scroll to position [716, 0]
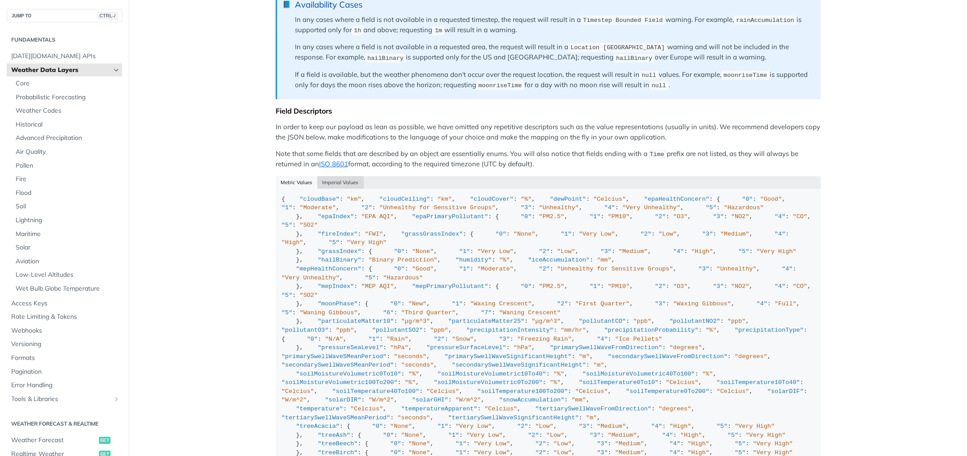
click at [343, 179] on button "Imperial Values" at bounding box center [340, 182] width 47 height 13
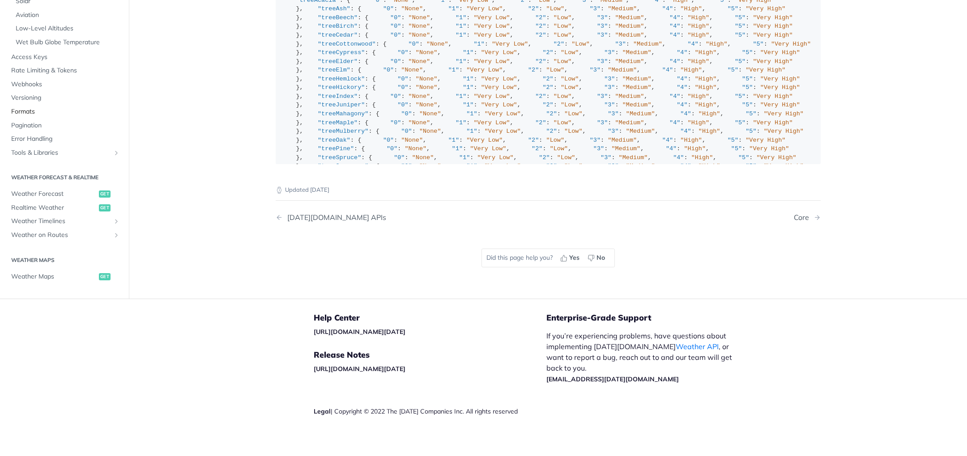
scroll to position [89, 0]
click at [48, 189] on span "Weather Forecast" at bounding box center [53, 193] width 85 height 9
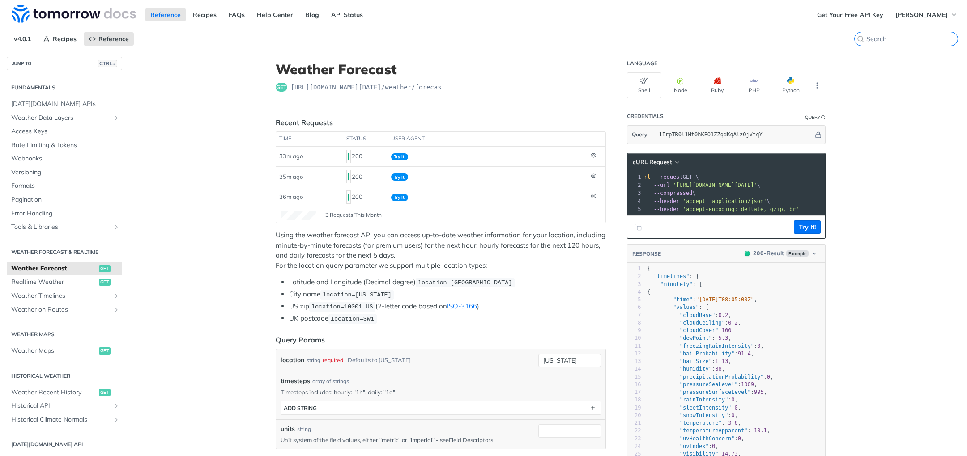
click at [914, 35] on input "search" at bounding box center [911, 39] width 91 height 8
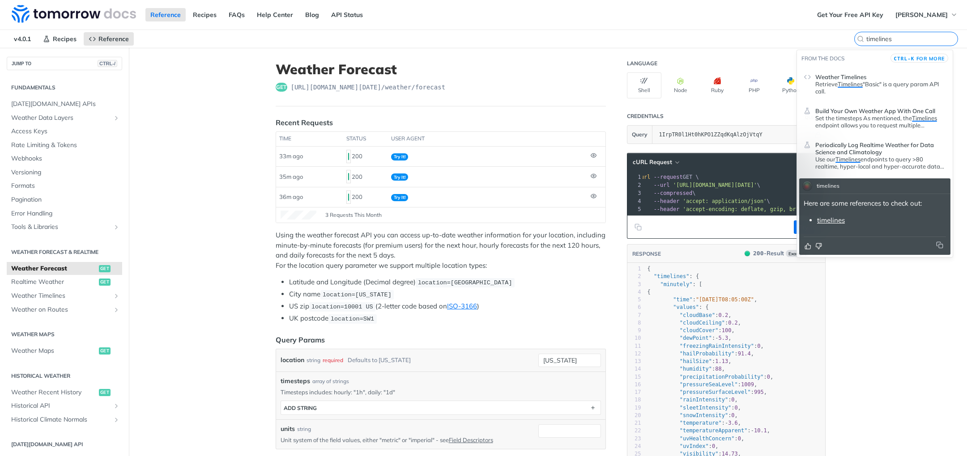
type input "timelines"
click at [850, 111] on span "Build Your Own Weather App With One Call" at bounding box center [875, 110] width 120 height 7
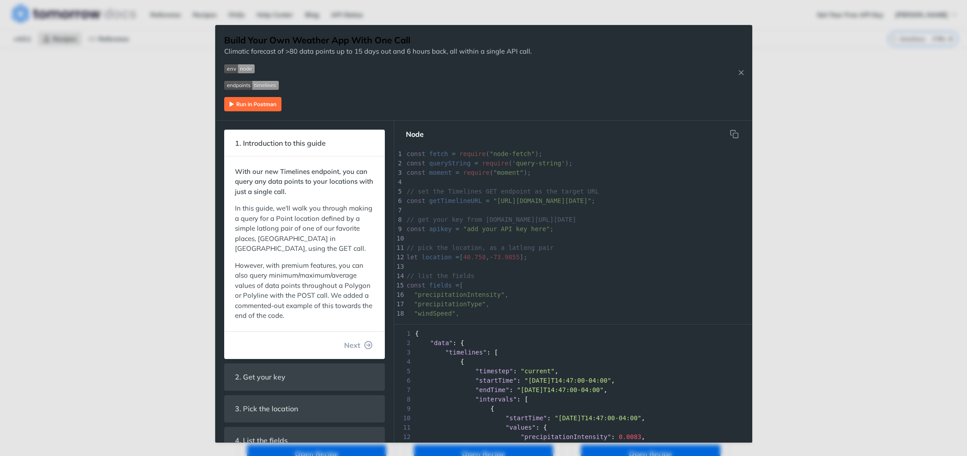
click at [557, 182] on pre "​" at bounding box center [606, 182] width 403 height 9
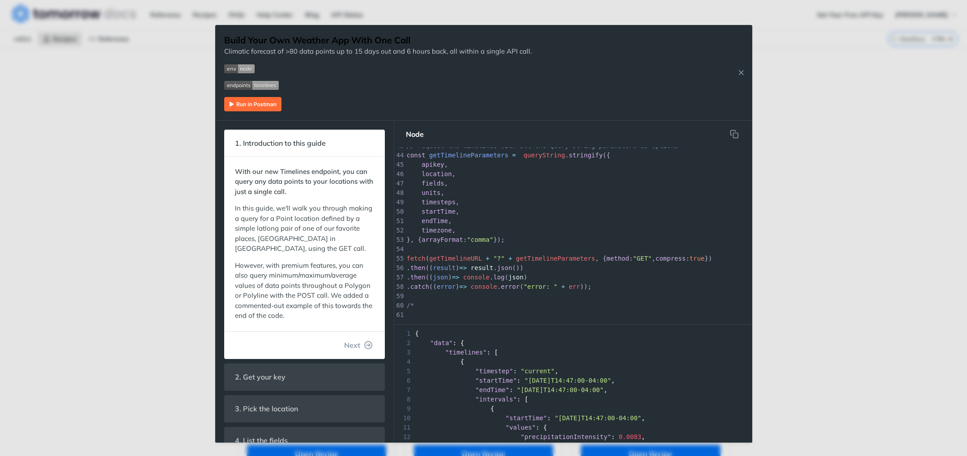
scroll to position [447, 0]
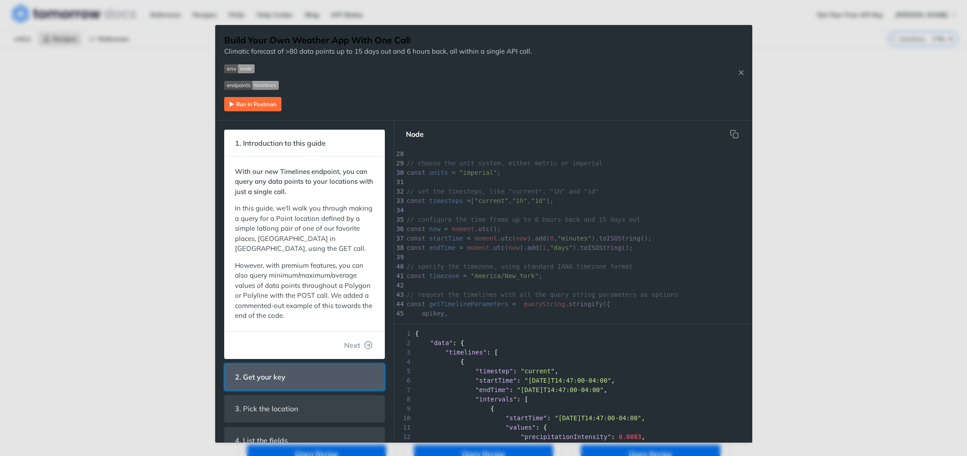
click at [278, 375] on span "2. Get your key" at bounding box center [260, 377] width 63 height 17
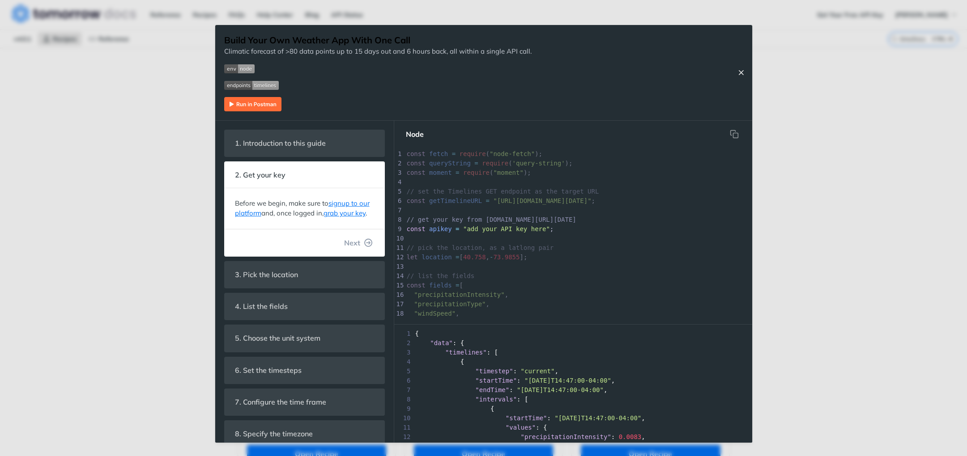
click at [739, 71] on icon "Close Recipe" at bounding box center [741, 72] width 8 height 8
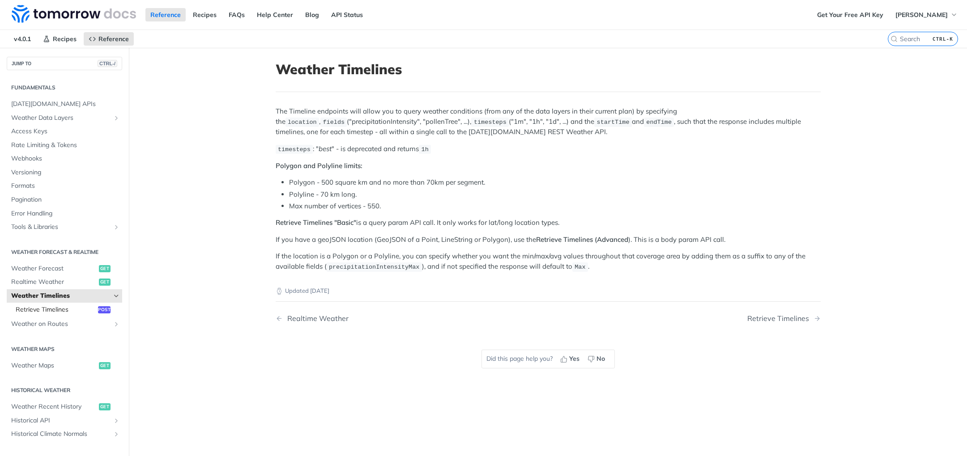
click at [52, 311] on span "Retrieve Timelines" at bounding box center [56, 310] width 80 height 9
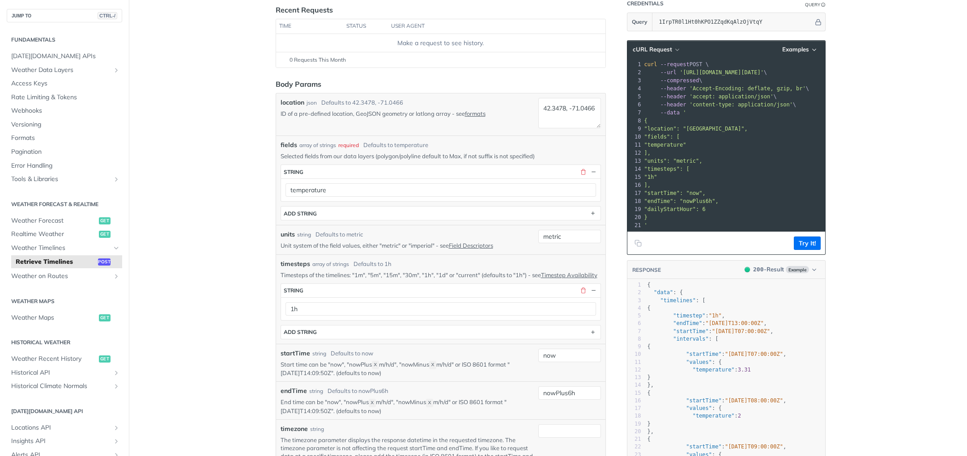
scroll to position [134, 0]
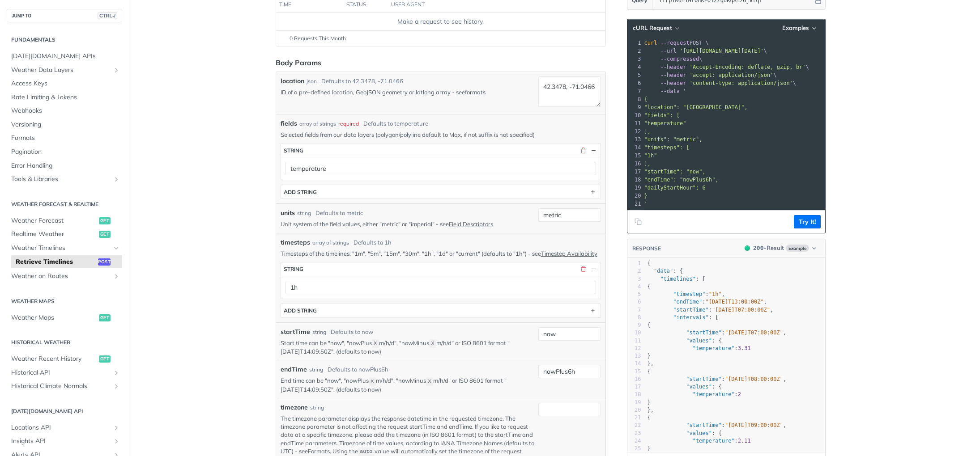
click at [556, 223] on div "metric" at bounding box center [569, 218] width 63 height 20
click at [564, 216] on input "metric" at bounding box center [569, 214] width 63 height 13
drag, startPoint x: 566, startPoint y: 213, endPoint x: 471, endPoint y: 212, distance: 95.3
click at [471, 212] on div "units string Defaults to metric Unit system of the field values, either "metric…" at bounding box center [440, 218] width 320 height 20
type input "imperial"
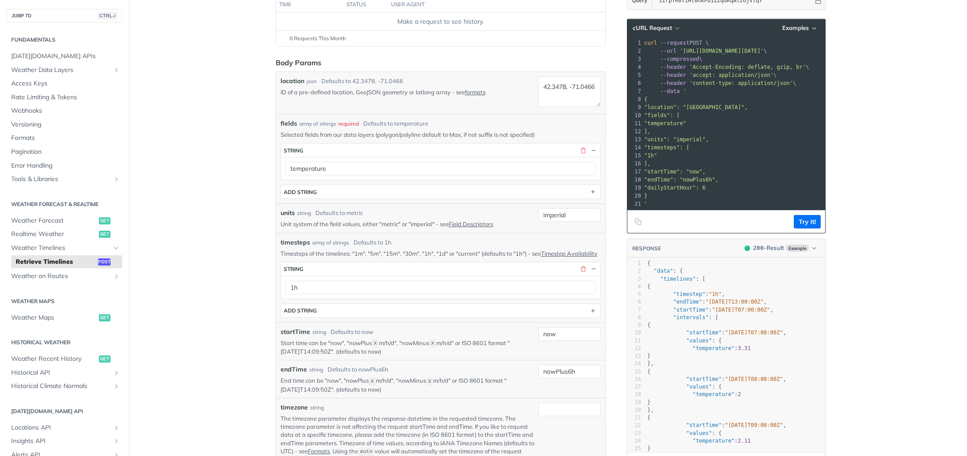
click at [384, 244] on div "Defaults to 1h" at bounding box center [372, 242] width 38 height 9
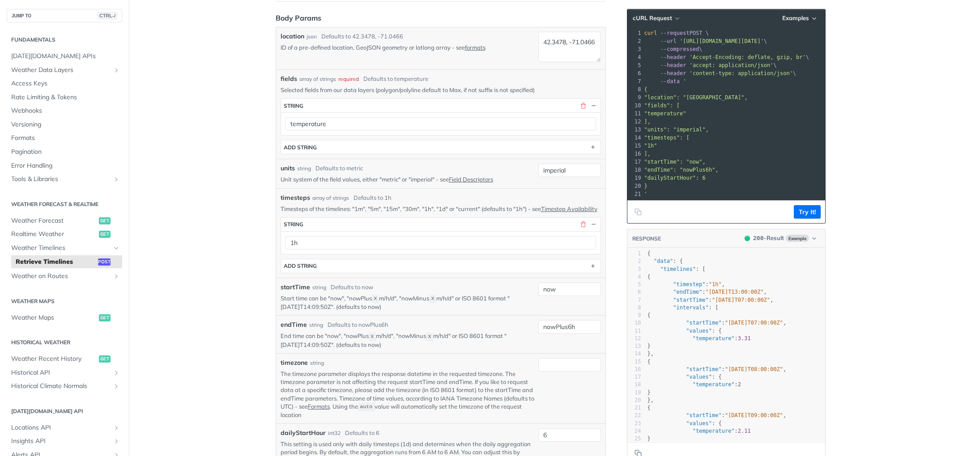
click at [223, 275] on main "JUMP TO CTRL-/ Fundamentals [DATE][DOMAIN_NAME] APIs Weather Data Layers Core P…" at bounding box center [483, 432] width 967 height 1127
click at [905, 293] on main "JUMP TO CTRL-/ Fundamentals [DATE][DOMAIN_NAME] APIs Weather Data Layers Core P…" at bounding box center [483, 432] width 967 height 1127
click at [183, 65] on main "JUMP TO CTRL-/ Fundamentals [DATE][DOMAIN_NAME] APIs Weather Data Layers Core P…" at bounding box center [483, 432] width 967 height 1127
